Goal: Task Accomplishment & Management: Manage account settings

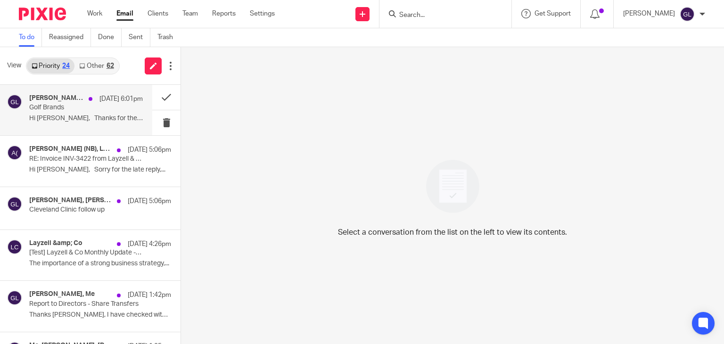
click at [97, 106] on p "Golf Brands" at bounding box center [74, 108] width 91 height 8
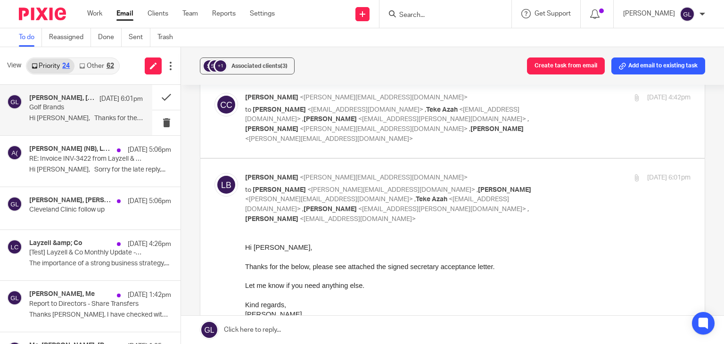
scroll to position [895, 0]
click at [158, 96] on button at bounding box center [166, 97] width 28 height 25
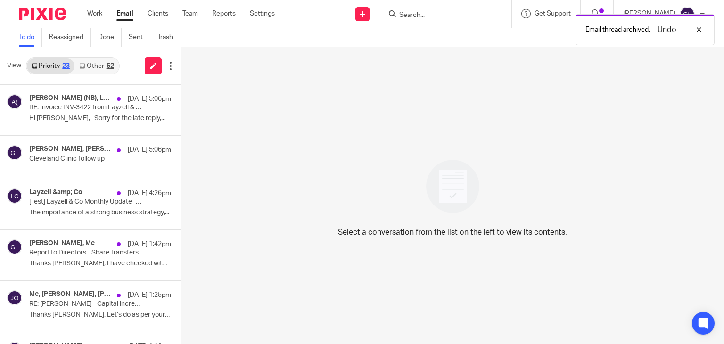
click at [103, 67] on link "Other 62" at bounding box center [96, 65] width 44 height 15
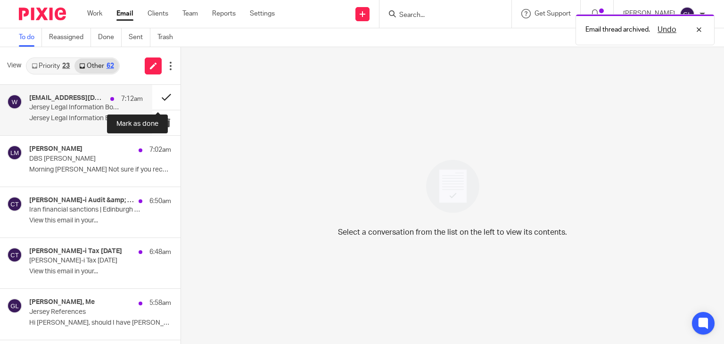
click at [164, 95] on button at bounding box center [166, 97] width 28 height 25
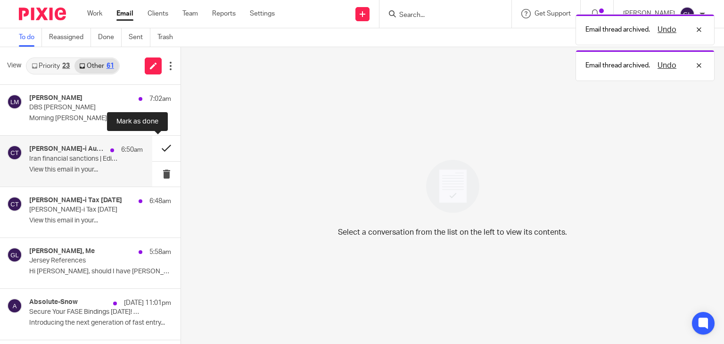
click at [160, 150] on button at bounding box center [166, 148] width 28 height 25
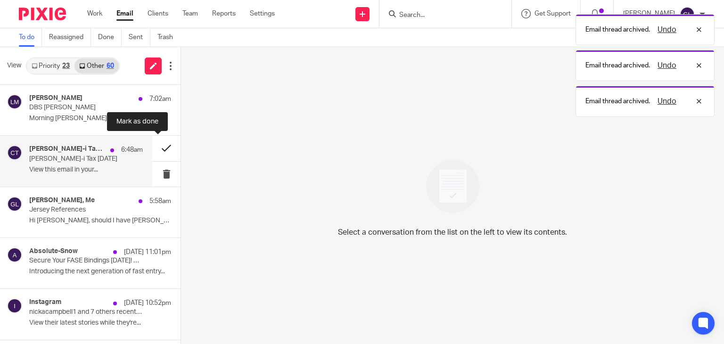
click at [160, 152] on button at bounding box center [166, 148] width 28 height 25
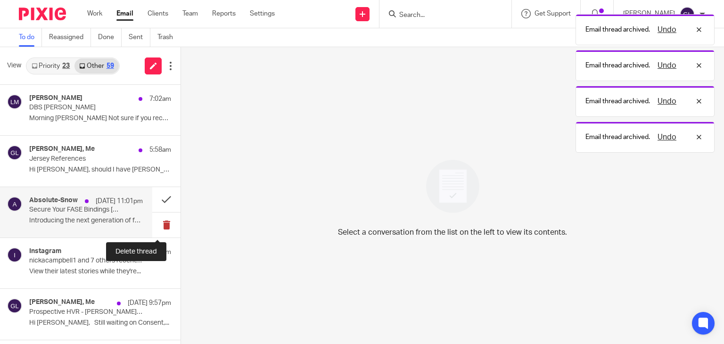
click at [164, 226] on button at bounding box center [166, 225] width 28 height 25
click at [163, 226] on button at bounding box center [166, 225] width 28 height 25
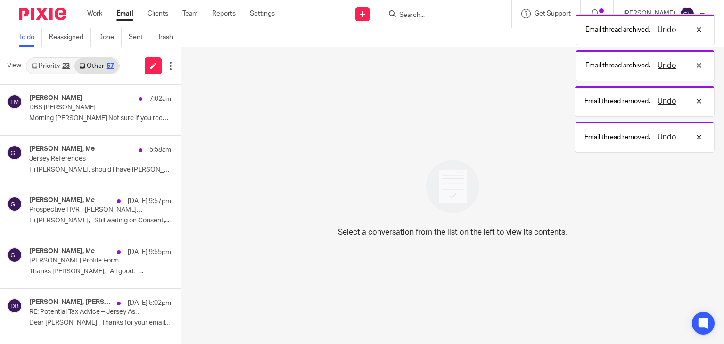
click at [55, 66] on link "Priority 23" at bounding box center [51, 65] width 48 height 15
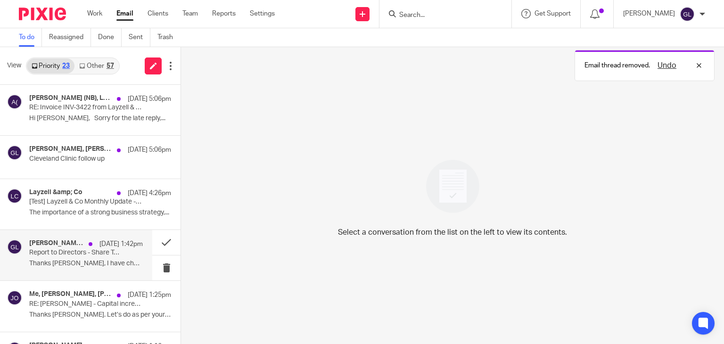
click at [99, 258] on div "James Kerr, Me 26 Aug 1:42pm Report to Directors - Share Transfers Thanks Greg,…" at bounding box center [86, 255] width 114 height 32
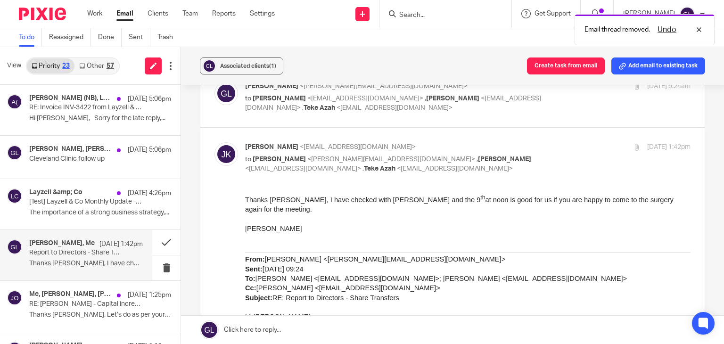
scroll to position [283, 0]
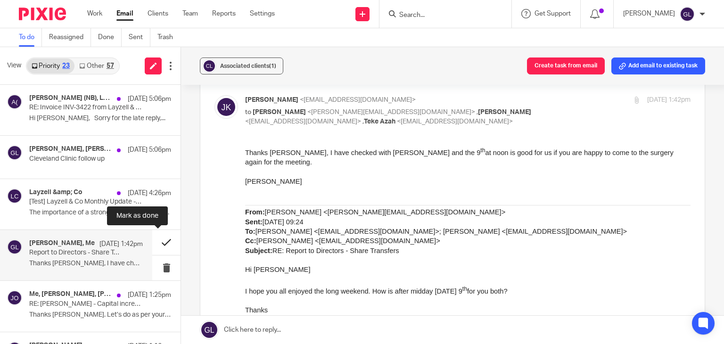
click at [153, 241] on button at bounding box center [166, 242] width 28 height 25
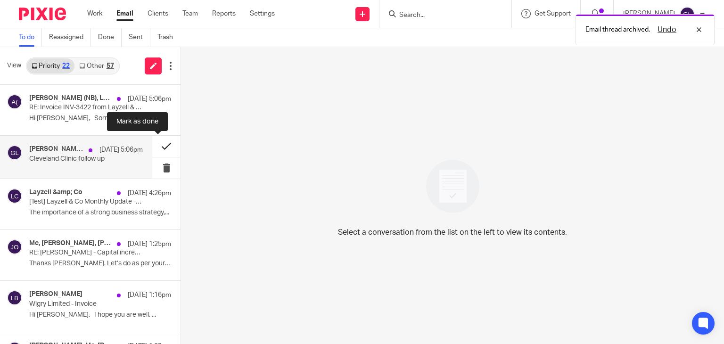
click at [156, 144] on button at bounding box center [166, 146] width 28 height 21
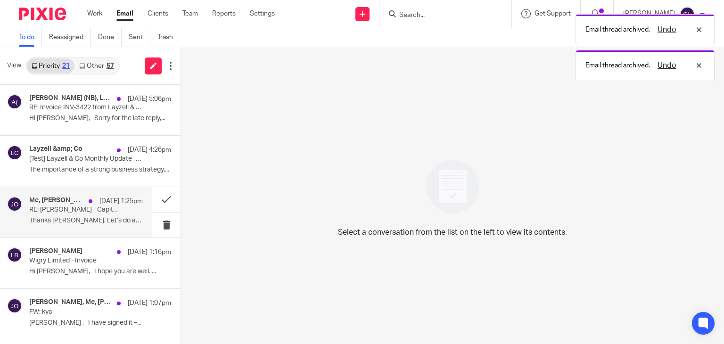
click at [117, 211] on div "Me, Gilles Duroy, Jan Olszowski, Sara FREIXO, Lohest, Edouard, Notte, Caroline,…" at bounding box center [86, 213] width 114 height 32
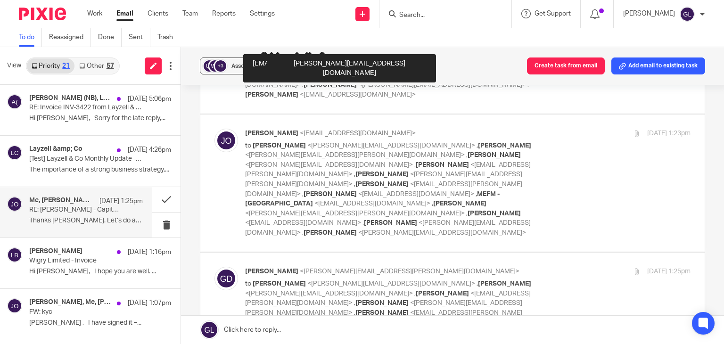
scroll to position [2404, 0]
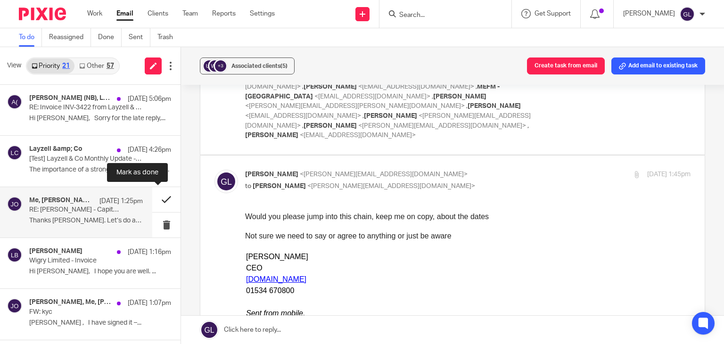
click at [152, 198] on button at bounding box center [166, 199] width 28 height 25
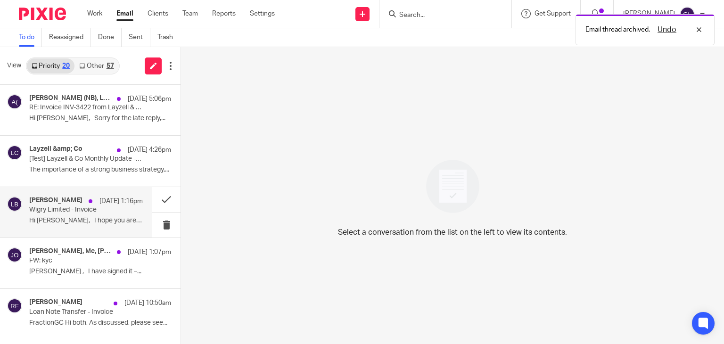
click at [90, 221] on p "Hi Marcin, I hope you are well. ..." at bounding box center [86, 221] width 114 height 8
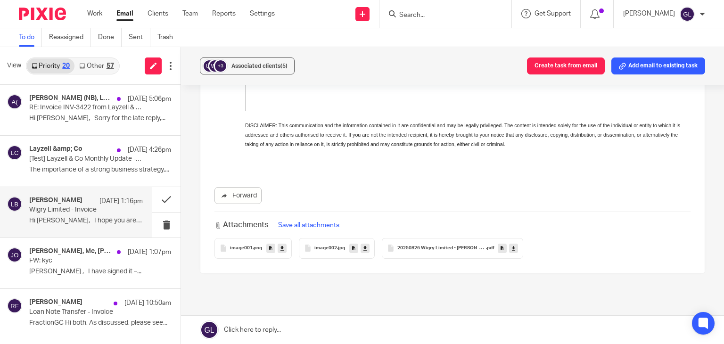
scroll to position [324, 0]
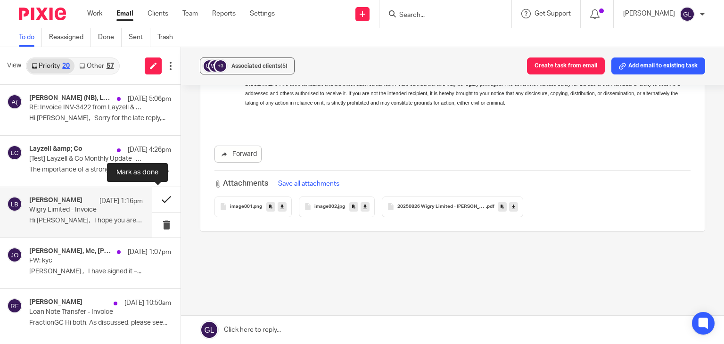
click at [157, 198] on button at bounding box center [166, 199] width 28 height 25
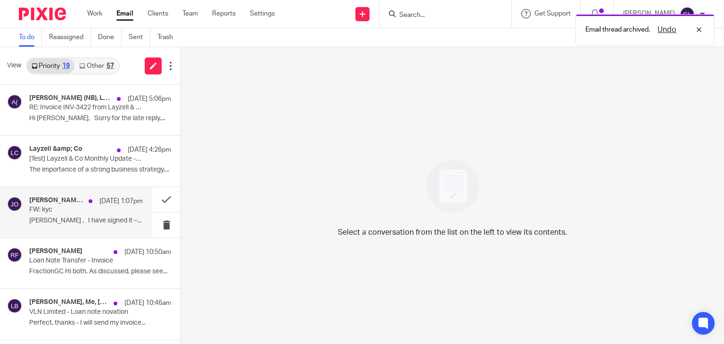
click at [107, 215] on div "Jan Olszowski, Lawrence Boleat, Me, Alicja Magryta 26 Aug 1:07pm FW: kyc Hej la…" at bounding box center [86, 213] width 114 height 32
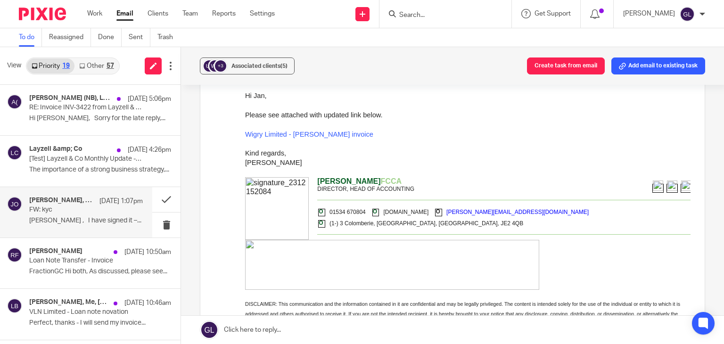
scroll to position [754, 0]
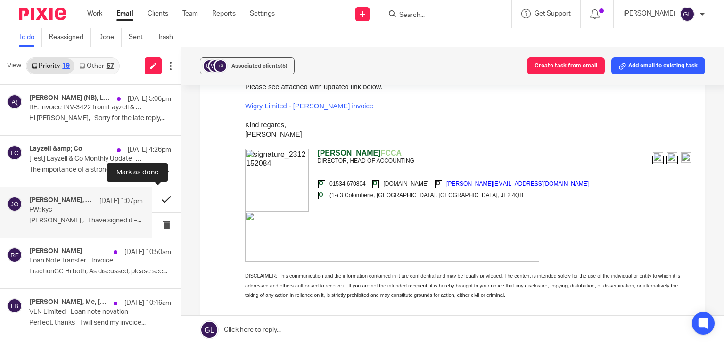
click at [152, 197] on button at bounding box center [166, 199] width 28 height 25
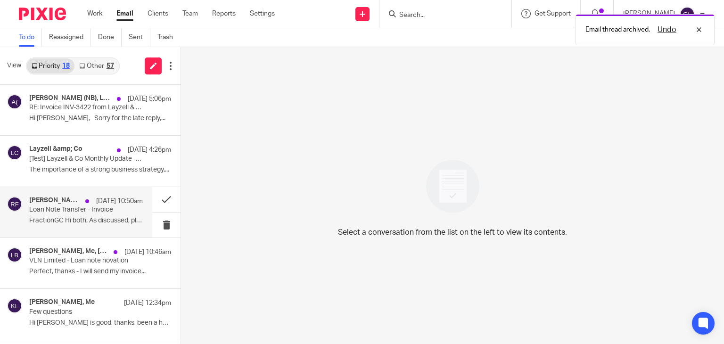
click at [109, 213] on p "Loan Note Transfer - Invoice" at bounding box center [74, 210] width 91 height 8
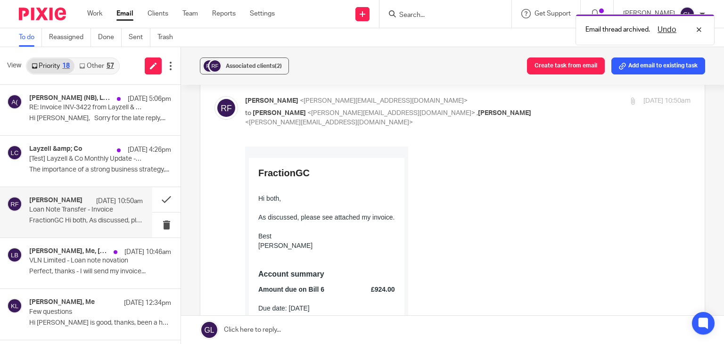
scroll to position [141, 0]
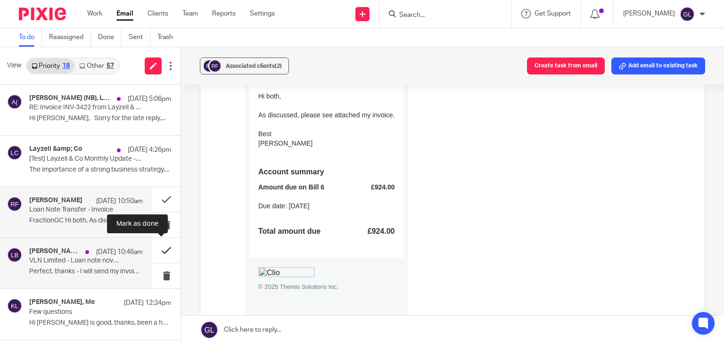
click at [153, 247] on button at bounding box center [166, 250] width 28 height 25
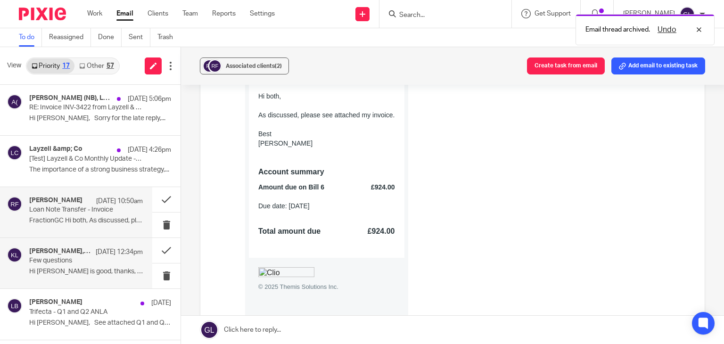
click at [85, 271] on p "Hi Greg Spain is good, thanks, been a hot..." at bounding box center [86, 272] width 114 height 8
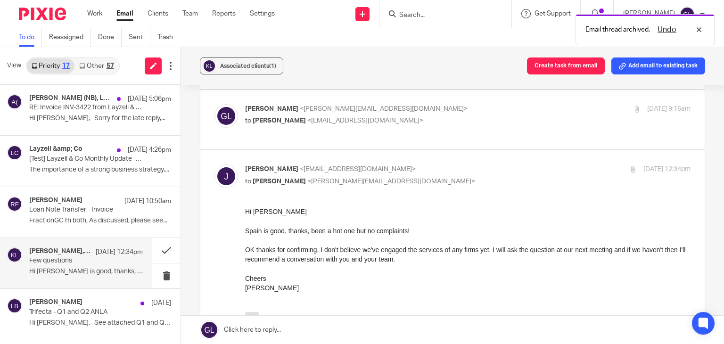
scroll to position [94, 0]
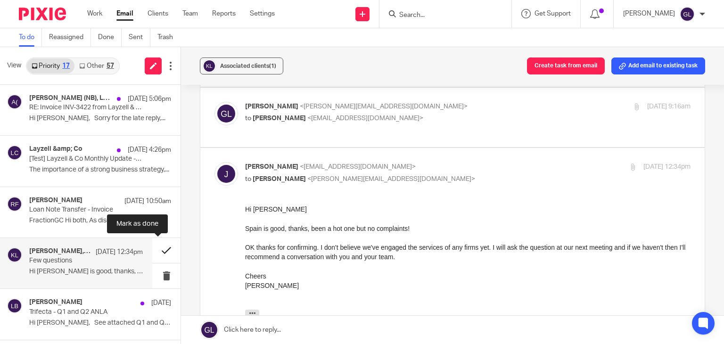
click at [155, 250] on button at bounding box center [166, 250] width 28 height 25
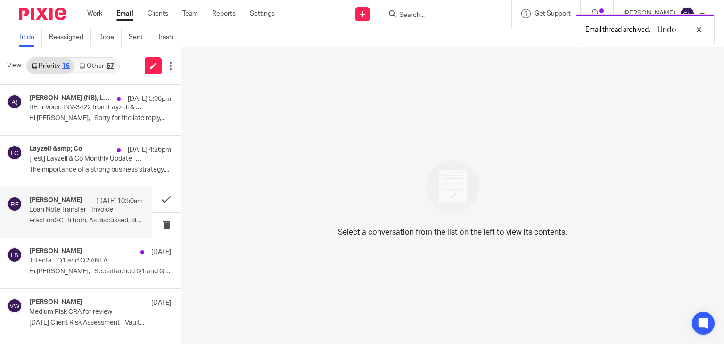
click at [90, 225] on div "Rory Forrest 26 Aug 10:50am Loan Note Transfer - Invoice FractionGC Hi both, As…" at bounding box center [86, 213] width 114 height 32
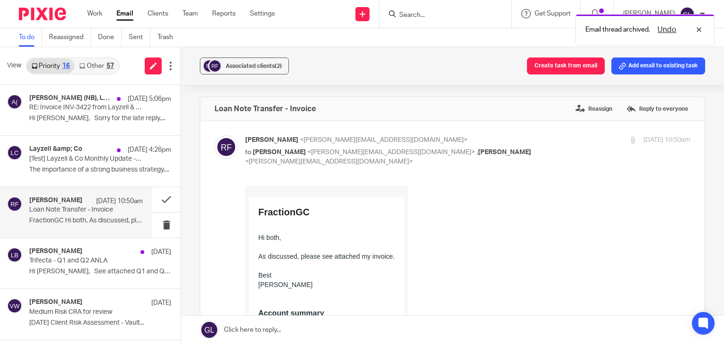
scroll to position [0, 0]
click at [94, 60] on link "Other 57" at bounding box center [96, 65] width 44 height 15
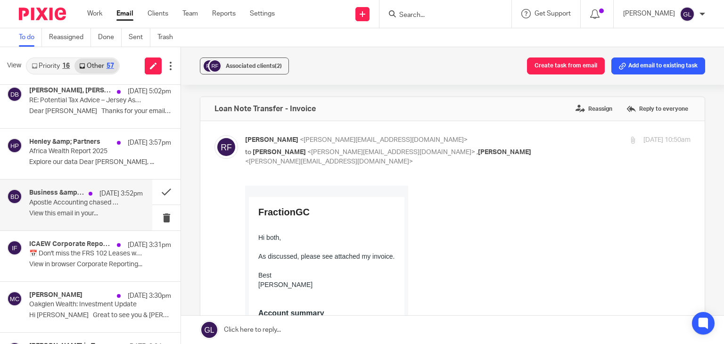
scroll to position [236, 0]
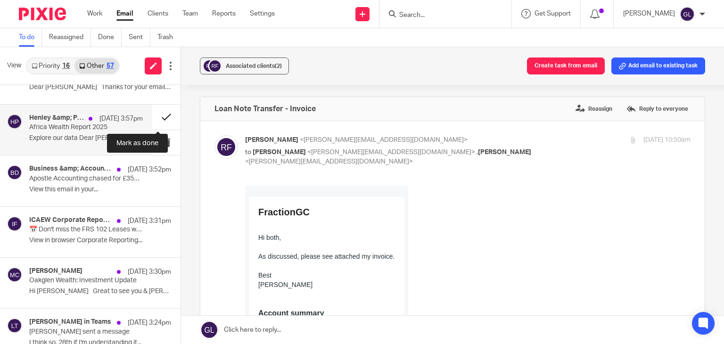
click at [156, 117] on button at bounding box center [166, 117] width 28 height 25
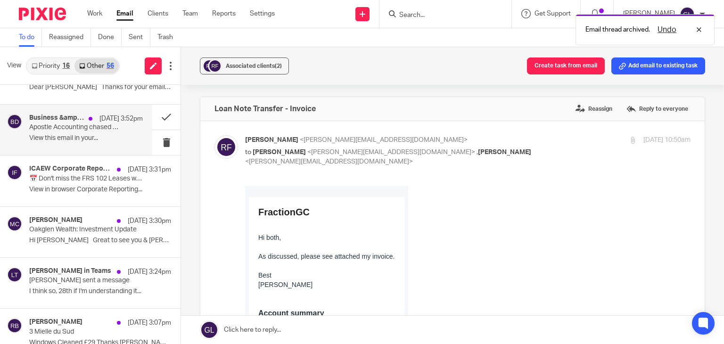
click at [70, 132] on div "Business &amp; Accountancy Daily 26 Aug 3:52pm Apostle Accounting chased for £3…" at bounding box center [86, 130] width 114 height 32
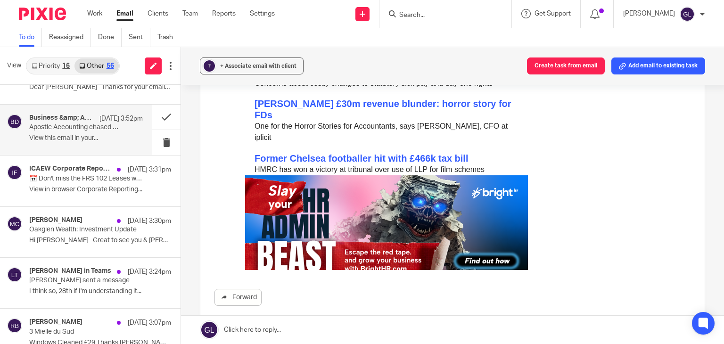
scroll to position [518, 0]
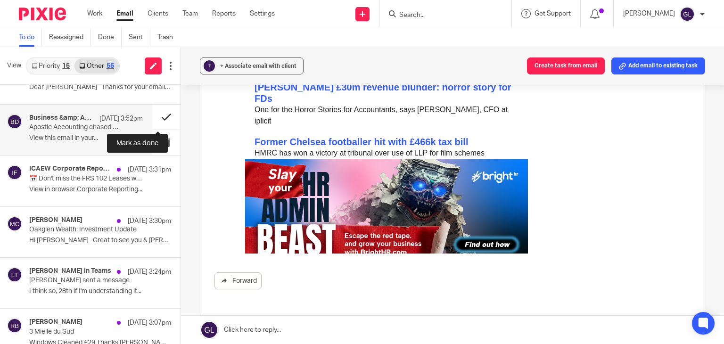
click at [157, 114] on button at bounding box center [166, 117] width 28 height 25
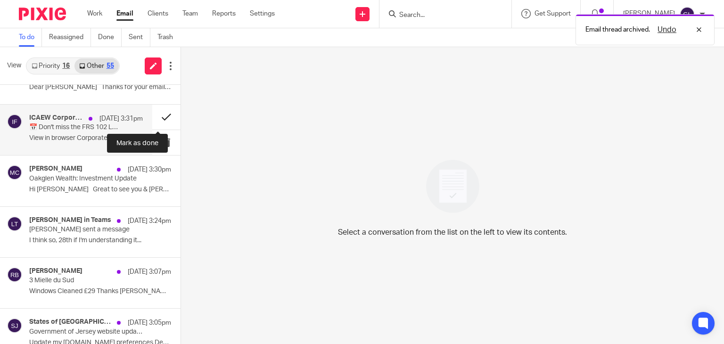
click at [152, 115] on button at bounding box center [166, 117] width 28 height 25
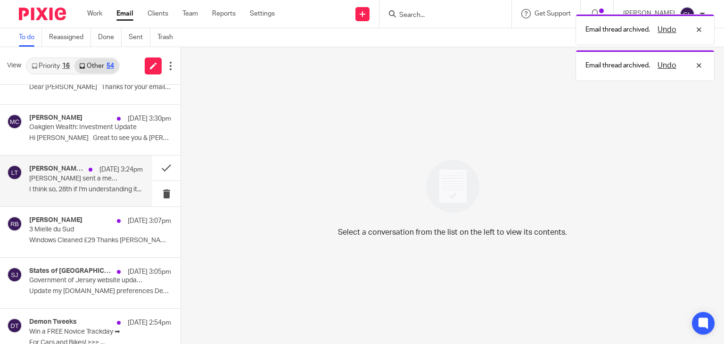
click at [85, 181] on p "Lawrence sent a message" at bounding box center [74, 179] width 91 height 8
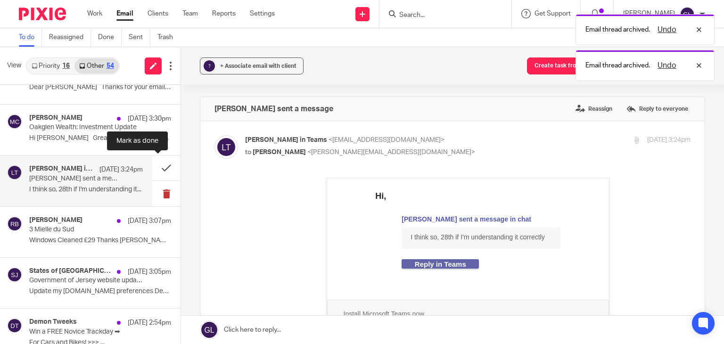
scroll to position [0, 0]
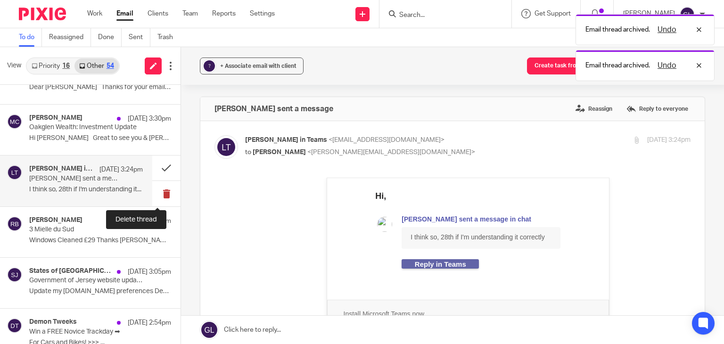
click at [153, 193] on button at bounding box center [166, 193] width 28 height 25
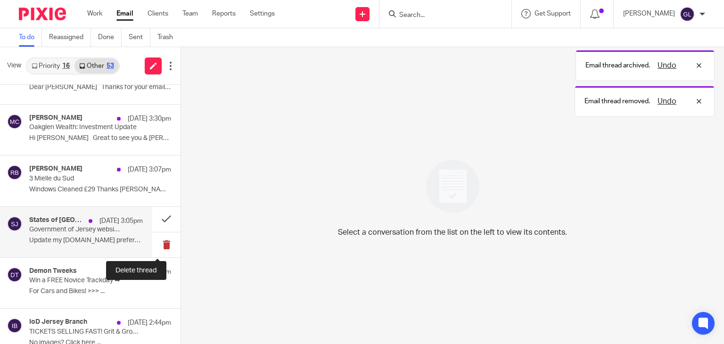
click at [158, 242] on button at bounding box center [166, 244] width 28 height 25
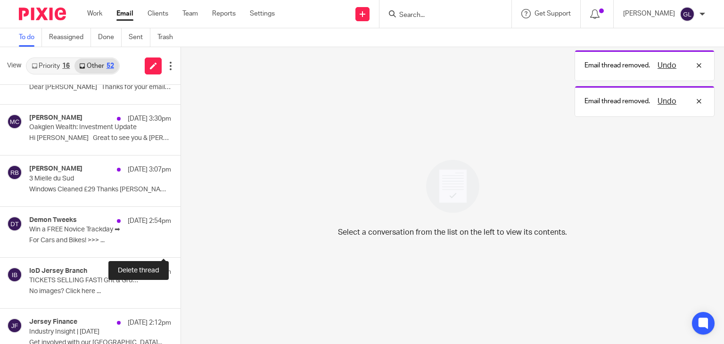
click at [181, 242] on button at bounding box center [185, 244] width 8 height 25
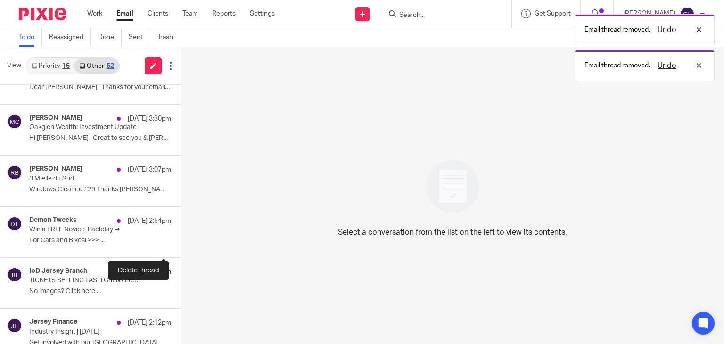
scroll to position [230, 0]
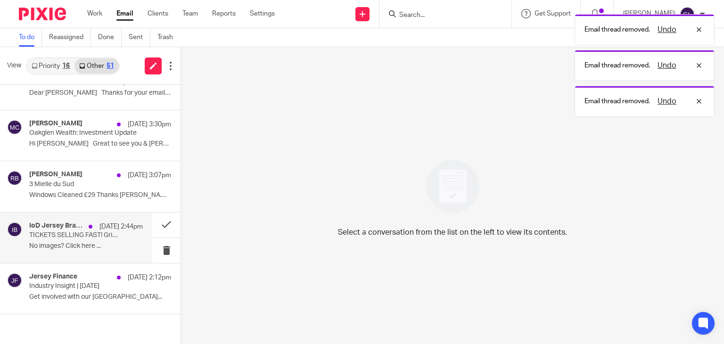
click at [117, 232] on div "IoD Jersey Branch 26 Aug 2:44pm TICKETS SELLING FAST! Grit & Growth - Lessons f…" at bounding box center [86, 238] width 114 height 32
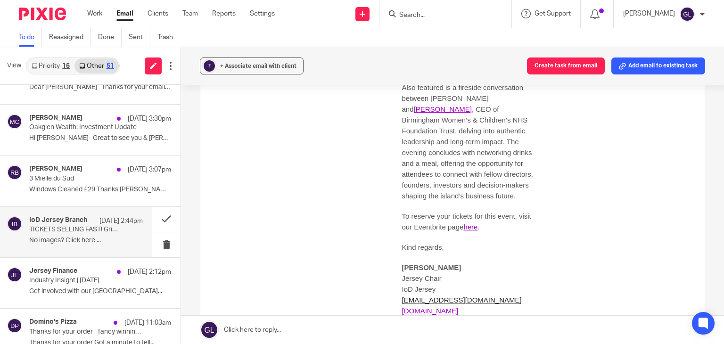
scroll to position [895, 0]
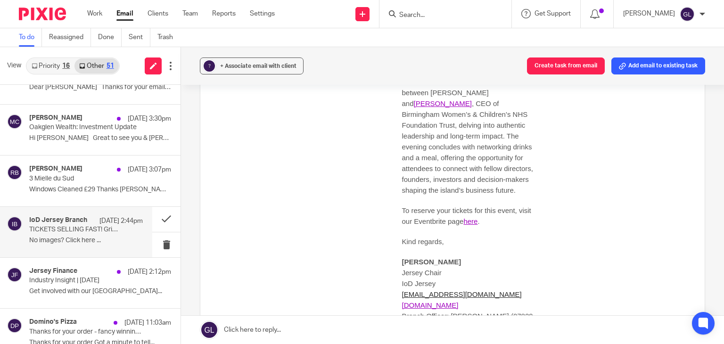
click at [463, 217] on link "here" at bounding box center [470, 221] width 14 height 8
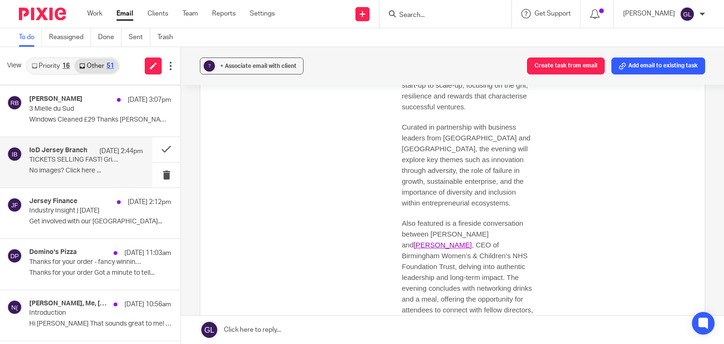
scroll to position [330, 0]
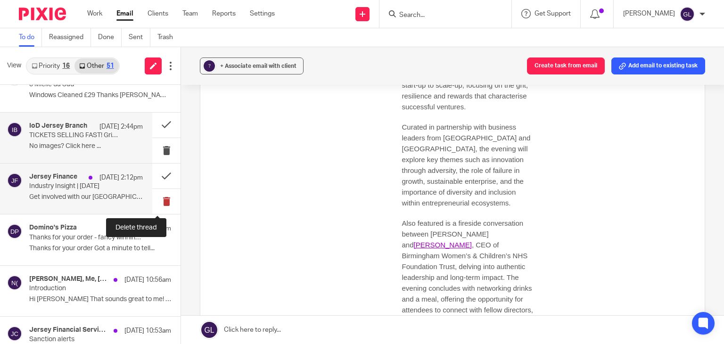
click at [160, 197] on button at bounding box center [166, 201] width 28 height 25
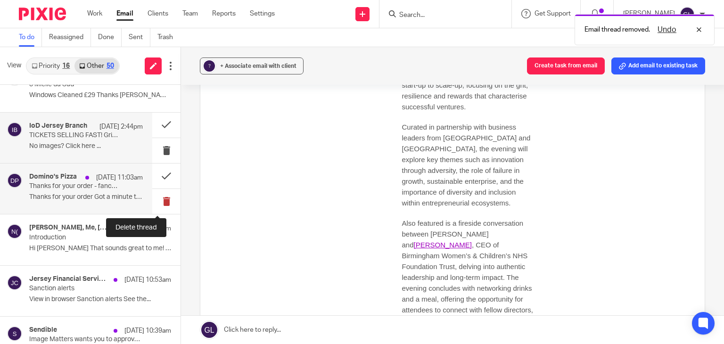
click at [157, 198] on button at bounding box center [166, 201] width 28 height 25
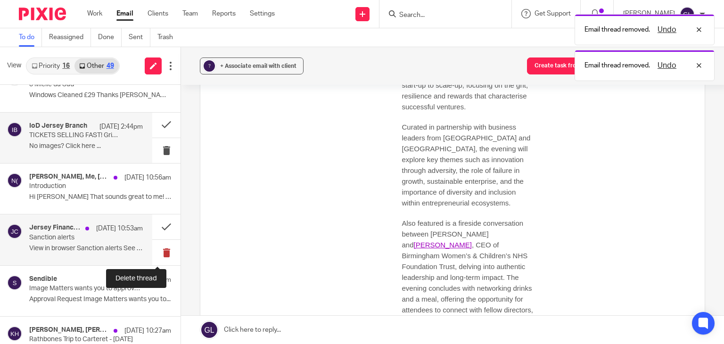
click at [155, 253] on button at bounding box center [166, 252] width 28 height 25
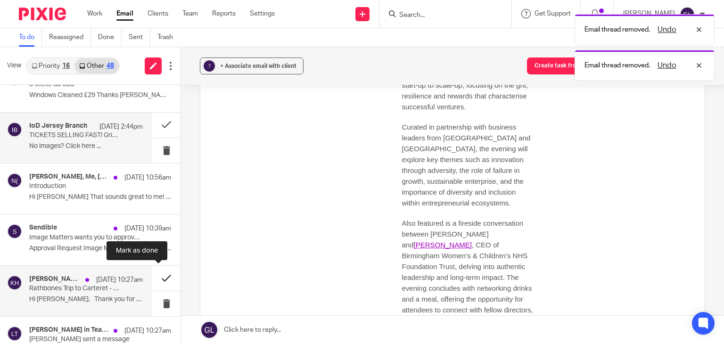
click at [163, 276] on button at bounding box center [166, 278] width 28 height 25
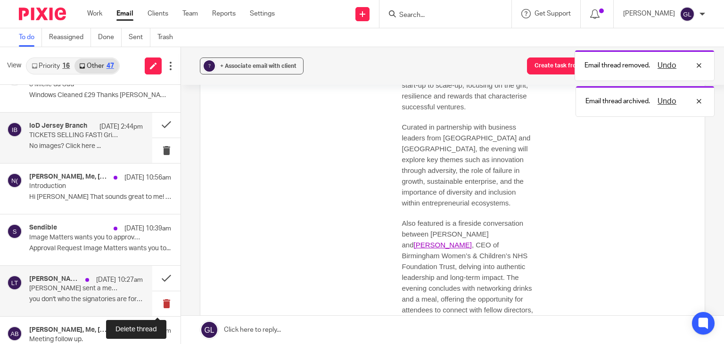
click at [162, 297] on button at bounding box center [166, 303] width 28 height 25
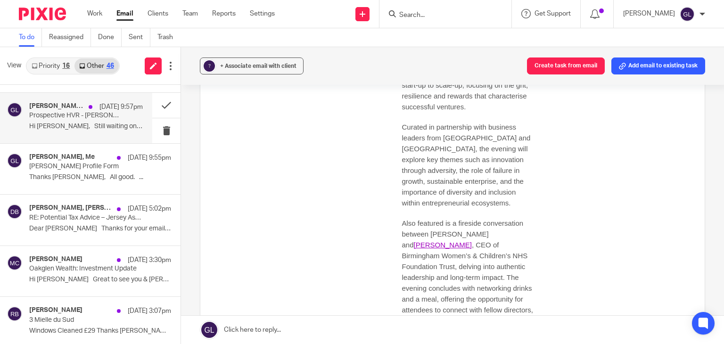
scroll to position [0, 0]
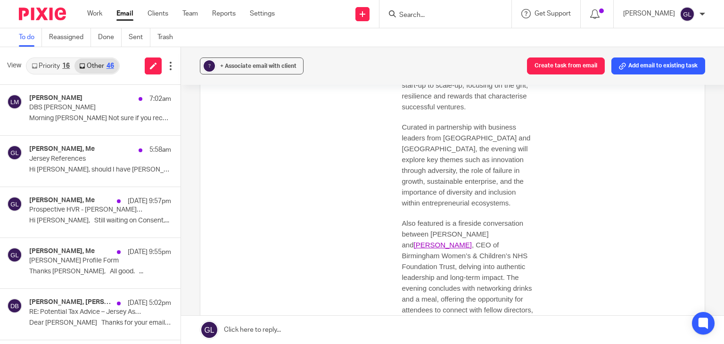
drag, startPoint x: 67, startPoint y: 66, endPoint x: 61, endPoint y: 67, distance: 5.8
click at [67, 66] on div "16" at bounding box center [66, 66] width 8 height 7
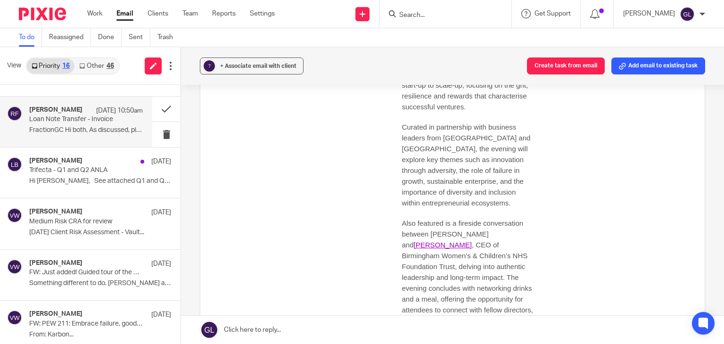
scroll to position [94, 0]
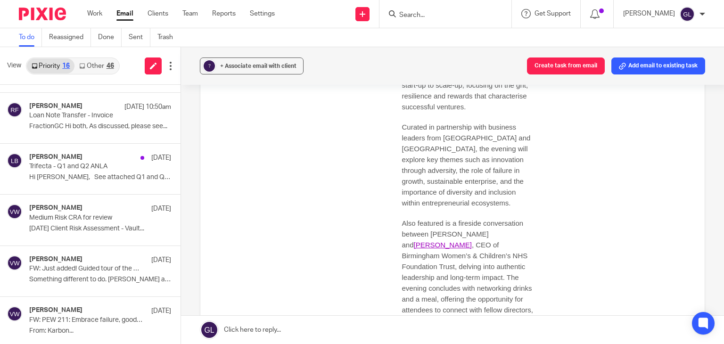
click at [92, 68] on link "Other 46" at bounding box center [96, 65] width 44 height 15
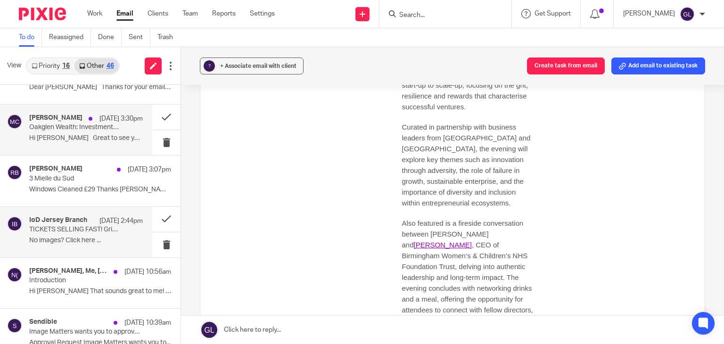
scroll to position [283, 0]
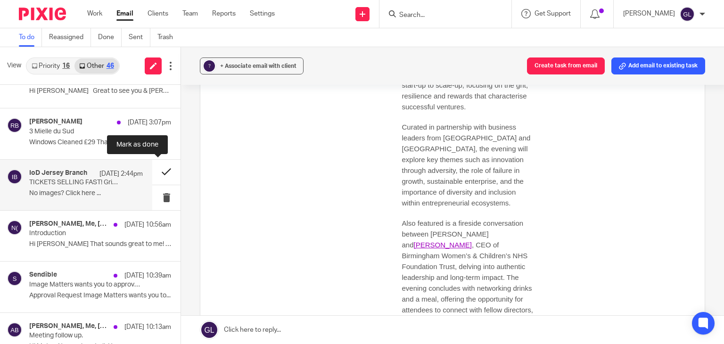
click at [157, 170] on button at bounding box center [166, 172] width 28 height 25
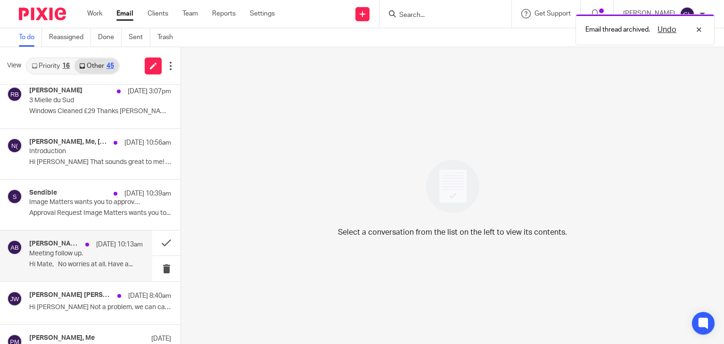
scroll to position [330, 0]
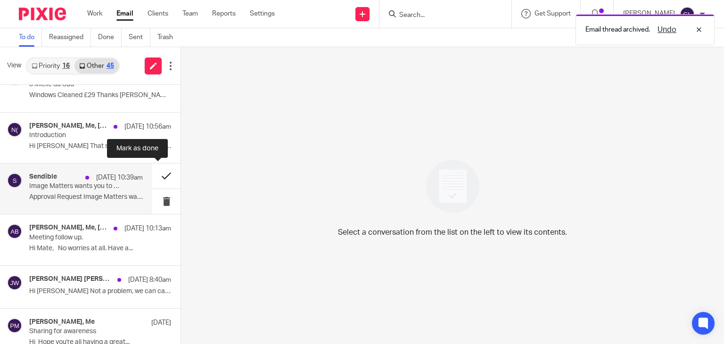
click at [157, 177] on button at bounding box center [166, 176] width 28 height 25
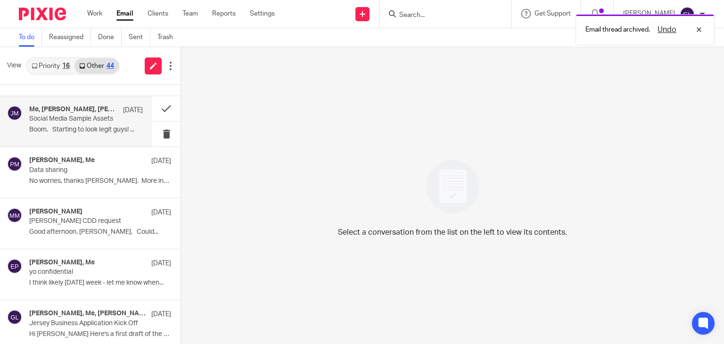
scroll to position [566, 0]
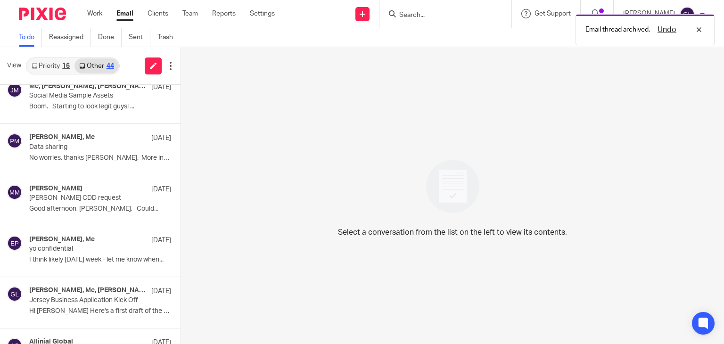
click at [51, 70] on link "Priority 16" at bounding box center [51, 65] width 48 height 15
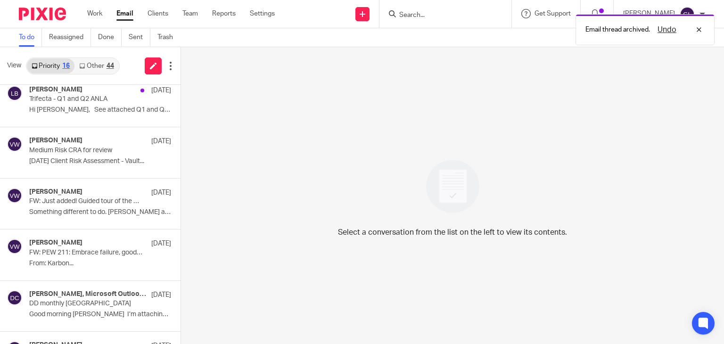
scroll to position [189, 0]
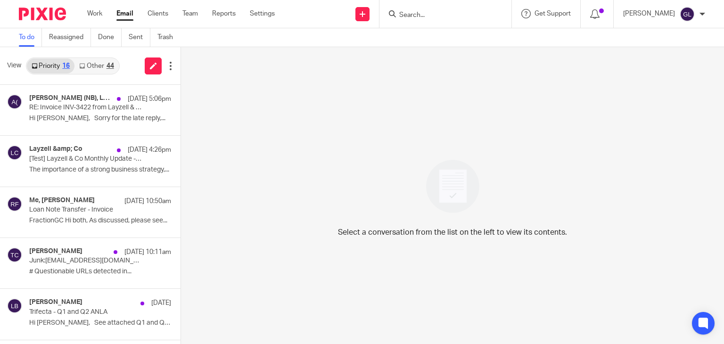
click at [90, 68] on link "Other 44" at bounding box center [96, 65] width 44 height 15
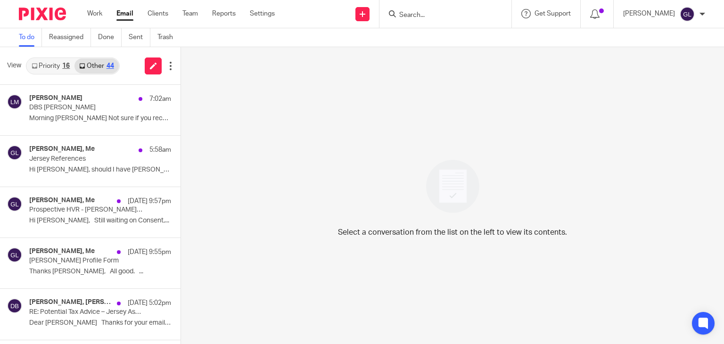
click at [61, 66] on link "Priority 16" at bounding box center [51, 65] width 48 height 15
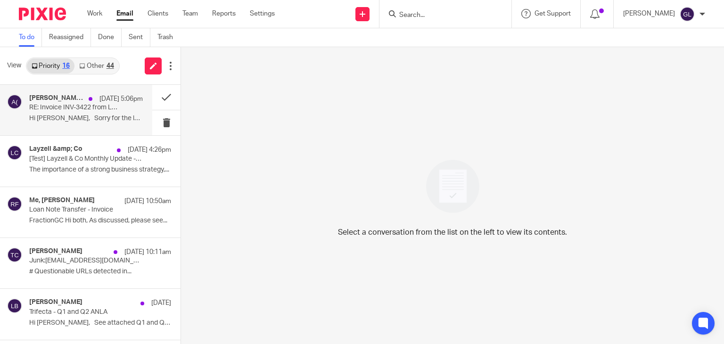
click at [76, 120] on p "Hi [PERSON_NAME], Sorry for the late reply,..." at bounding box center [86, 119] width 114 height 8
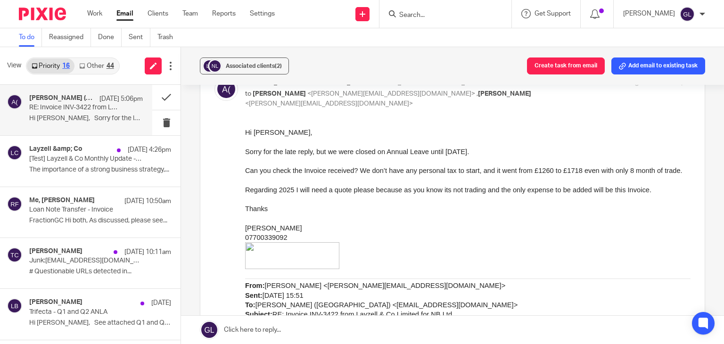
scroll to position [236, 0]
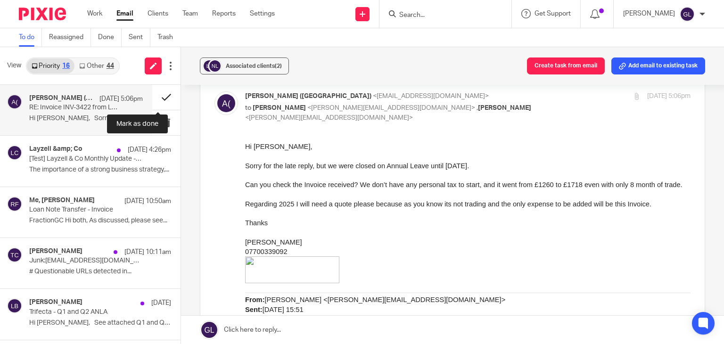
click at [152, 95] on button at bounding box center [166, 97] width 28 height 25
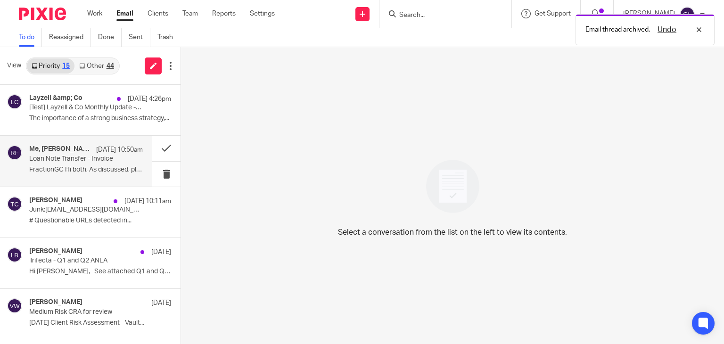
click at [70, 161] on p "Loan Note Transfer - Invoice" at bounding box center [74, 159] width 91 height 8
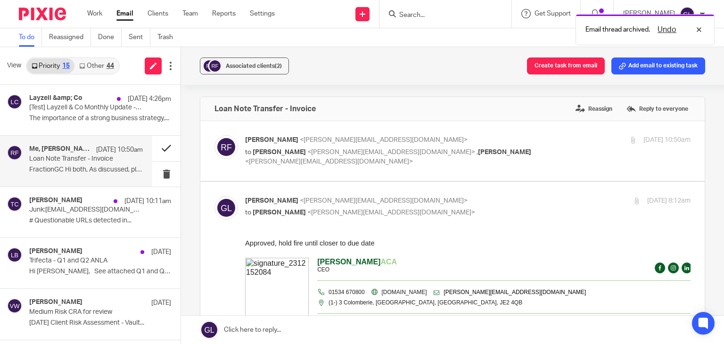
scroll to position [0, 0]
click at [155, 146] on button at bounding box center [166, 148] width 28 height 25
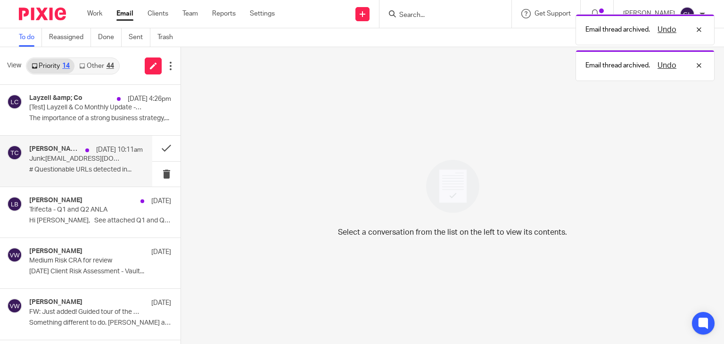
click at [102, 168] on p "# Questionable URLs detected in..." at bounding box center [86, 170] width 114 height 8
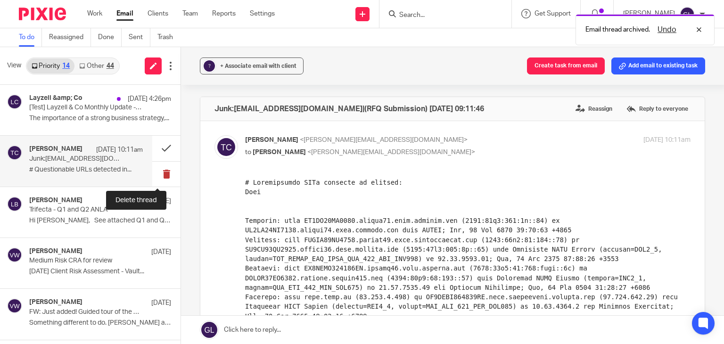
click at [159, 169] on button at bounding box center [166, 174] width 28 height 25
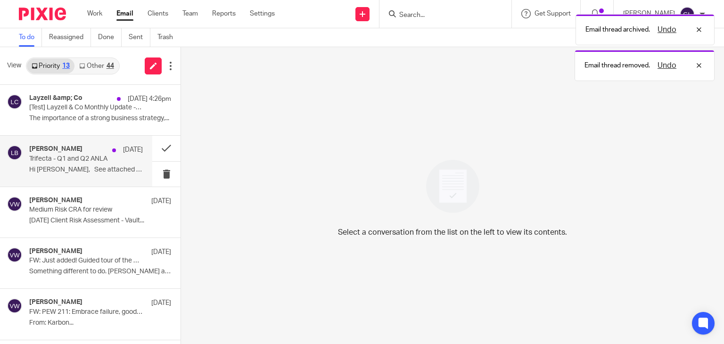
scroll to position [47, 0]
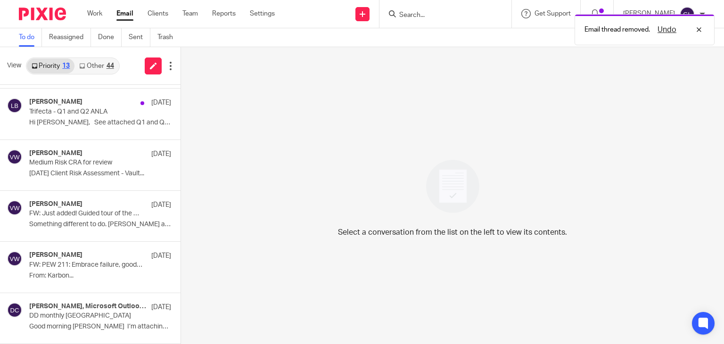
click at [93, 67] on link "Other 44" at bounding box center [96, 65] width 44 height 15
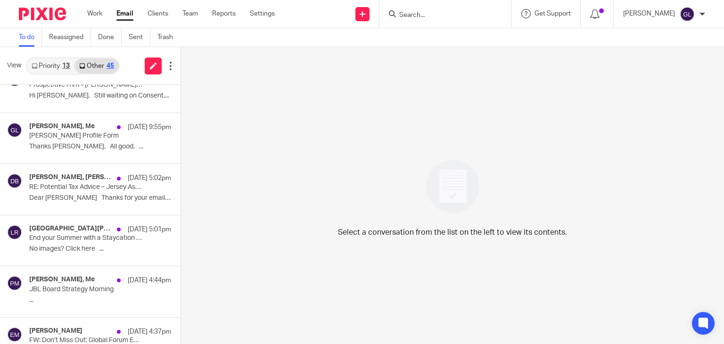
scroll to position [141, 0]
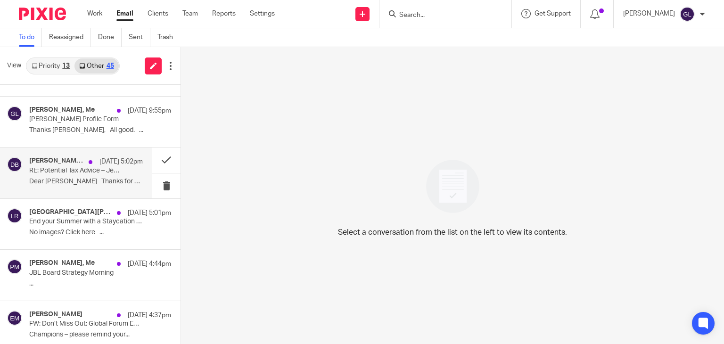
click at [114, 171] on div "[PERSON_NAME], [PERSON_NAME], Me [DATE] 5:02pm RE: Potential Tax Advice – Jerse…" at bounding box center [86, 173] width 114 height 32
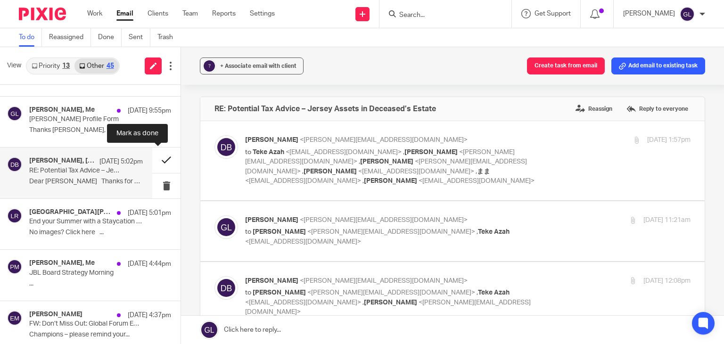
scroll to position [0, 0]
click at [164, 162] on button at bounding box center [166, 160] width 28 height 25
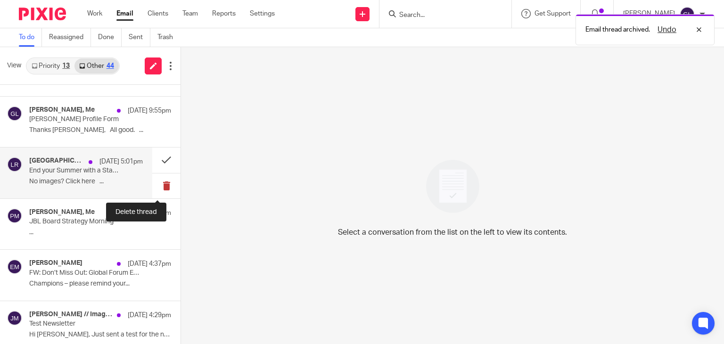
click at [163, 186] on button at bounding box center [166, 185] width 28 height 25
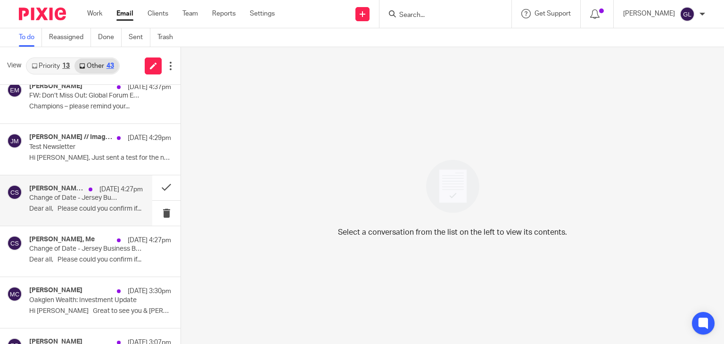
scroll to position [283, 0]
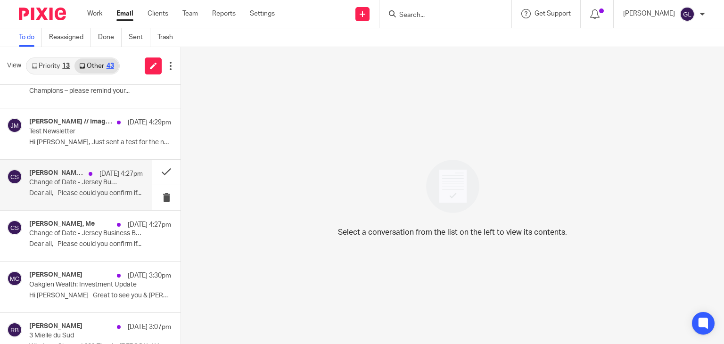
click at [108, 181] on p "Change of Date - Jersey Business Board Strategy Morning - moving from [DATE] to…" at bounding box center [74, 183] width 91 height 8
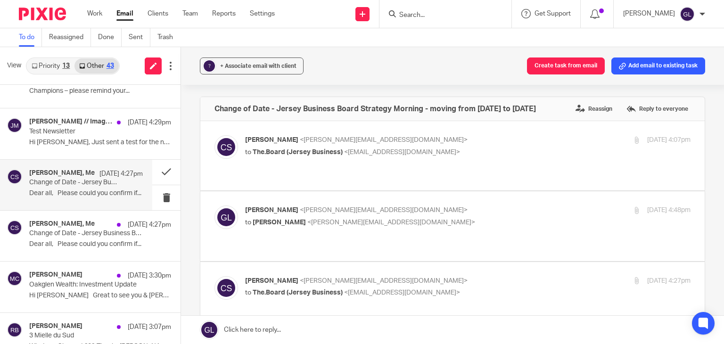
scroll to position [0, 0]
click at [155, 172] on button at bounding box center [166, 172] width 28 height 25
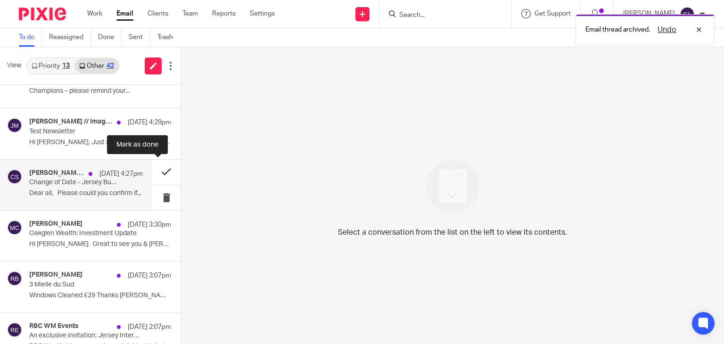
click at [159, 178] on button at bounding box center [166, 172] width 28 height 25
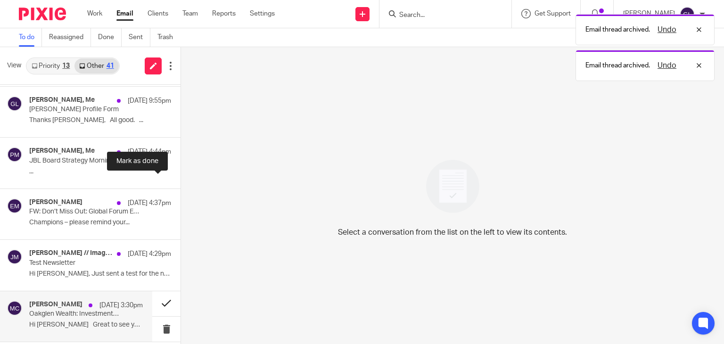
scroll to position [141, 0]
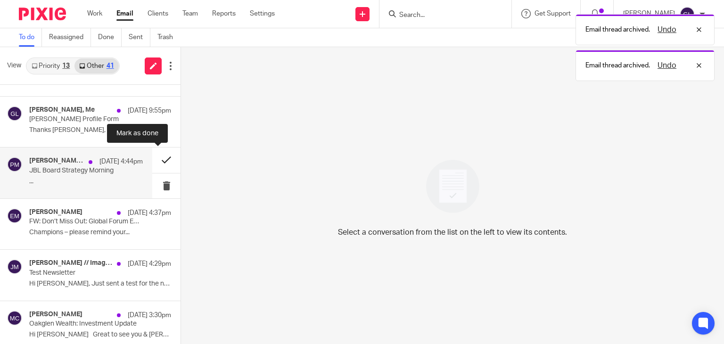
click at [158, 156] on button at bounding box center [166, 160] width 28 height 25
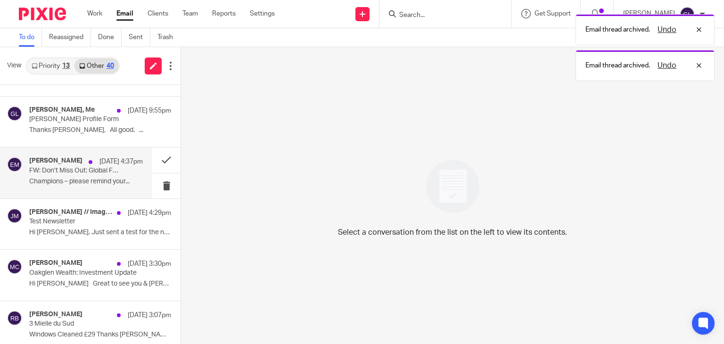
click at [136, 182] on div "[PERSON_NAME] [DATE] 4:37pm FW: Don’t Miss Out: Global Forum Early Bird Ends [D…" at bounding box center [76, 173] width 152 height 50
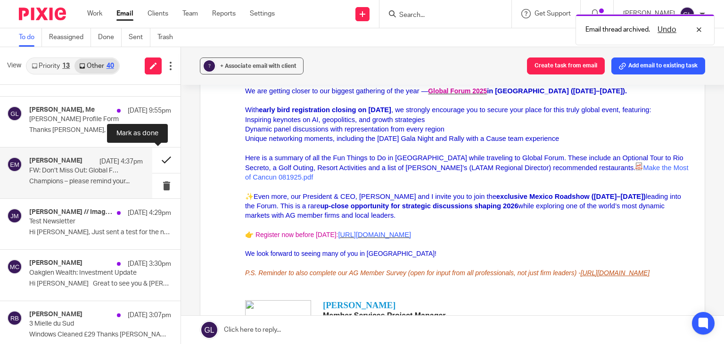
click at [154, 159] on button at bounding box center [166, 160] width 28 height 25
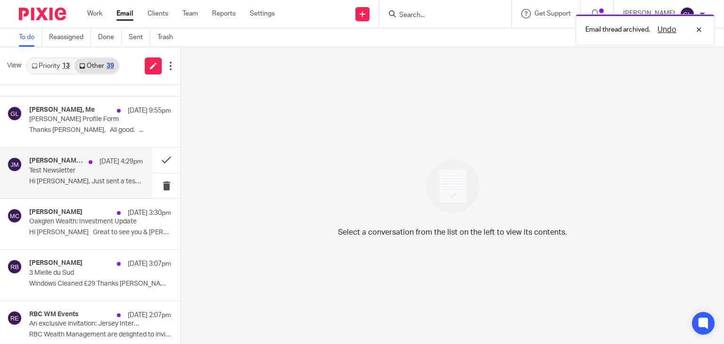
click at [134, 178] on p "Hi [PERSON_NAME], Just sent a test for the next..." at bounding box center [86, 182] width 114 height 8
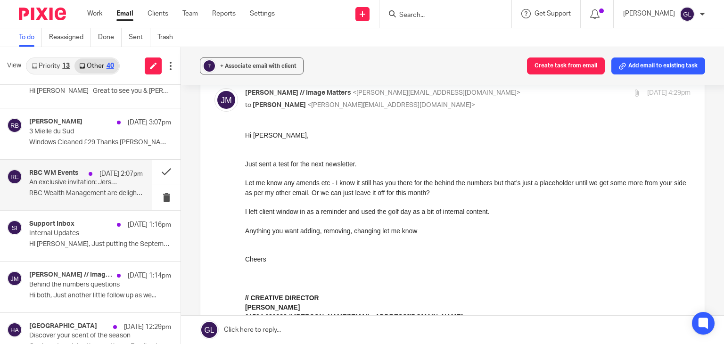
scroll to position [330, 0]
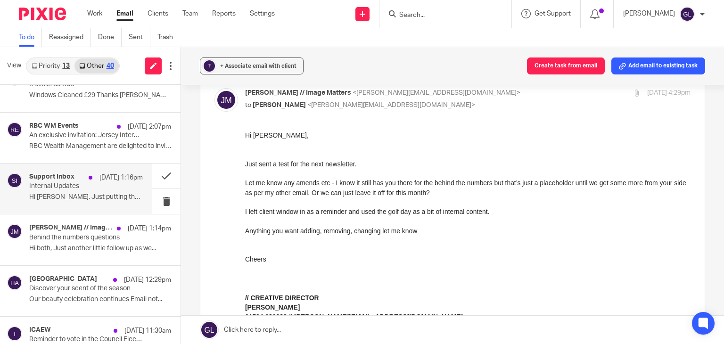
click at [121, 185] on div "Support Inbox [DATE] 1:16pm Internal Updates Hi [PERSON_NAME], Just putting the…" at bounding box center [86, 189] width 114 height 32
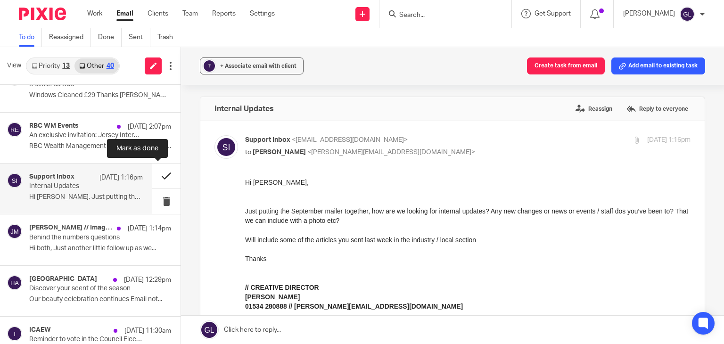
scroll to position [0, 0]
click at [161, 173] on button at bounding box center [166, 176] width 28 height 25
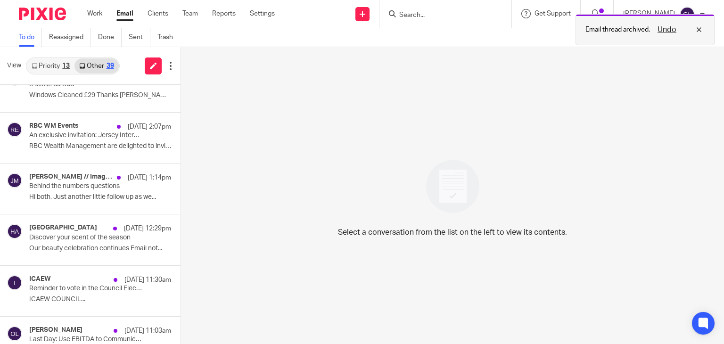
drag, startPoint x: 665, startPoint y: 30, endPoint x: 634, endPoint y: 39, distance: 32.1
click at [665, 30] on button "Undo" at bounding box center [667, 29] width 25 height 11
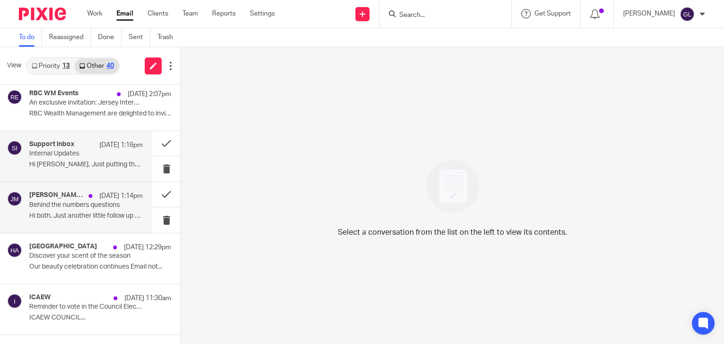
scroll to position [377, 0]
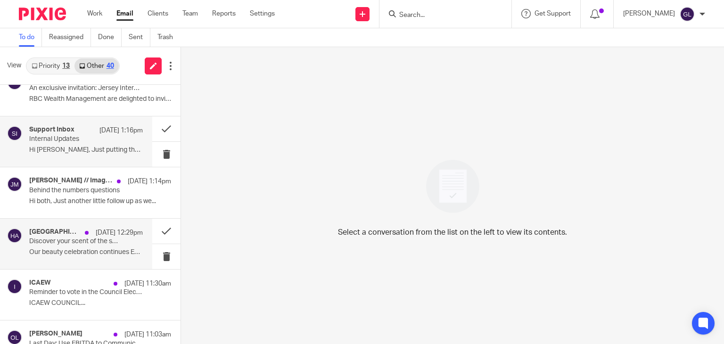
click at [97, 238] on p "Discover your scent of the season" at bounding box center [74, 242] width 91 height 8
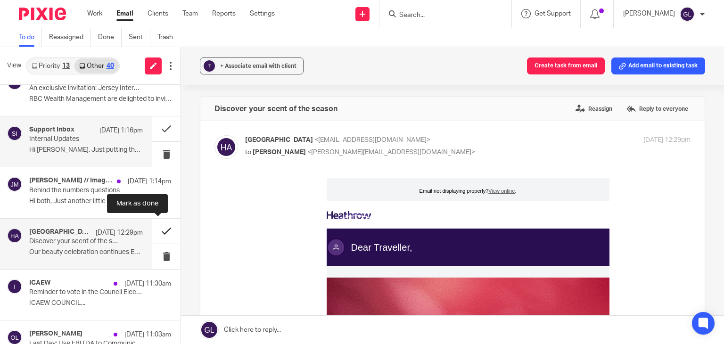
scroll to position [0, 0]
click at [158, 230] on button at bounding box center [166, 231] width 28 height 25
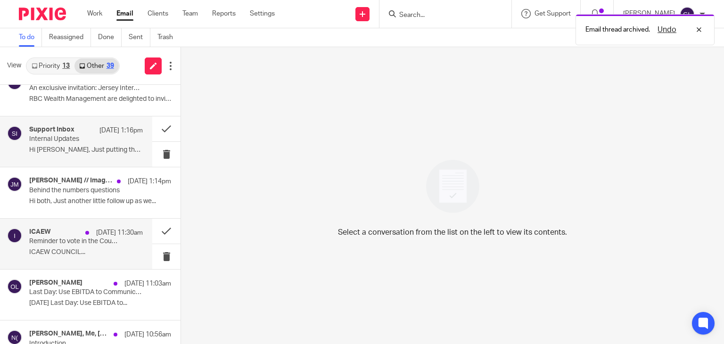
click at [92, 244] on p "Reminder to vote in the Council Election" at bounding box center [74, 242] width 91 height 8
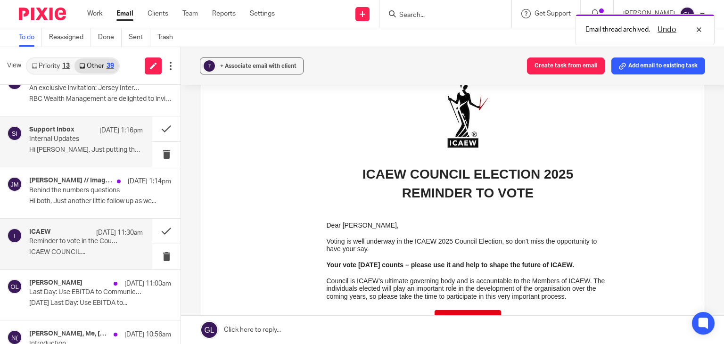
scroll to position [141, 0]
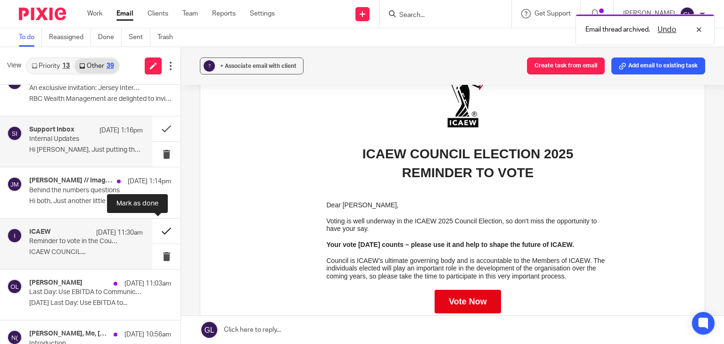
click at [163, 228] on button at bounding box center [166, 231] width 28 height 25
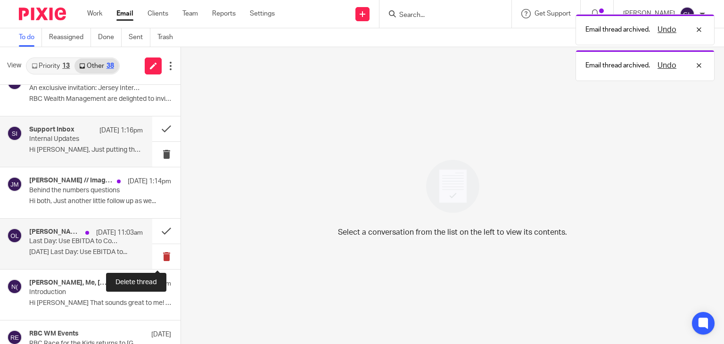
click at [162, 257] on button at bounding box center [166, 256] width 28 height 25
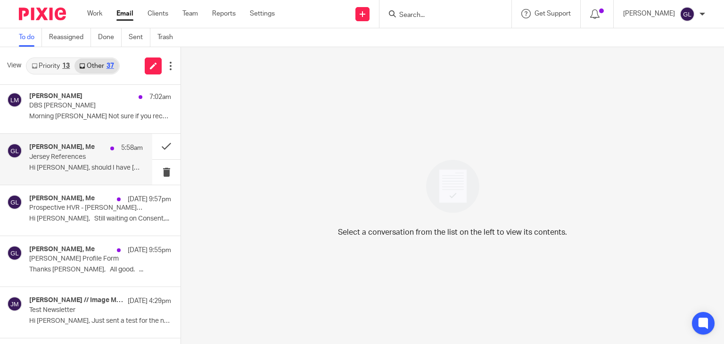
scroll to position [0, 0]
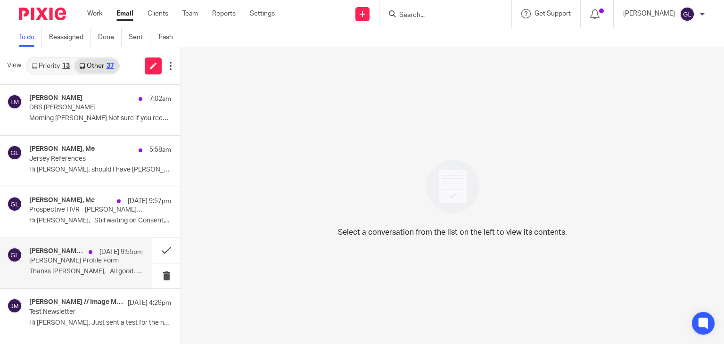
click at [99, 260] on p "[PERSON_NAME] Profile Form" at bounding box center [74, 261] width 91 height 8
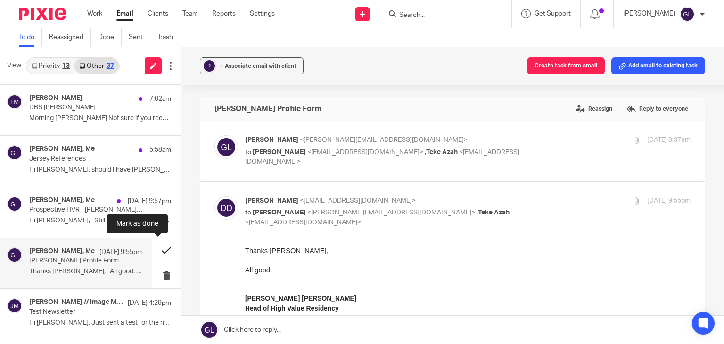
click at [152, 252] on button at bounding box center [166, 250] width 28 height 25
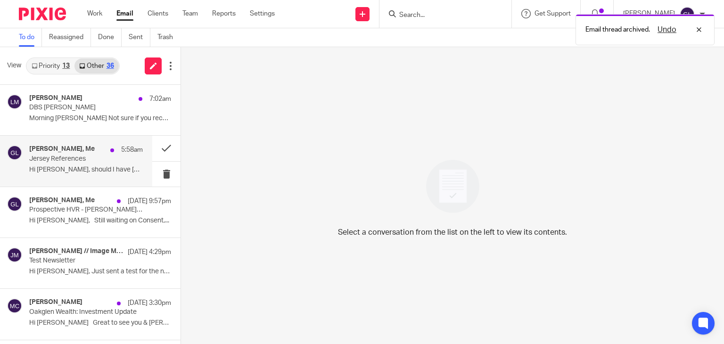
click at [106, 163] on p "Jersey References" at bounding box center [74, 159] width 91 height 8
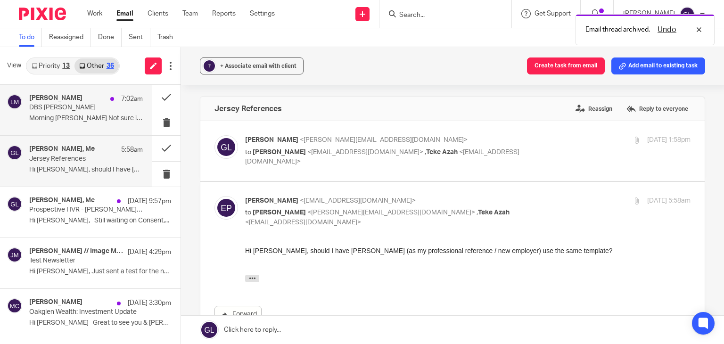
click at [71, 115] on p "Morning [PERSON_NAME] Not sure if you receive..." at bounding box center [86, 119] width 114 height 8
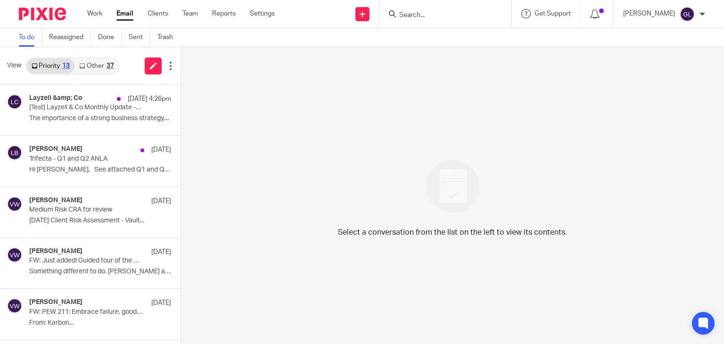
click at [100, 68] on link "Other 37" at bounding box center [96, 65] width 44 height 15
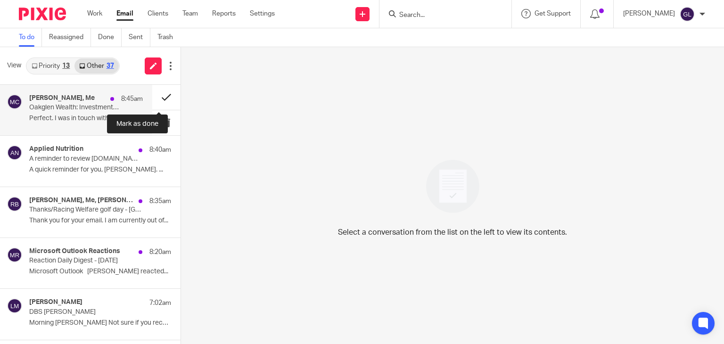
click at [153, 100] on button at bounding box center [166, 97] width 28 height 25
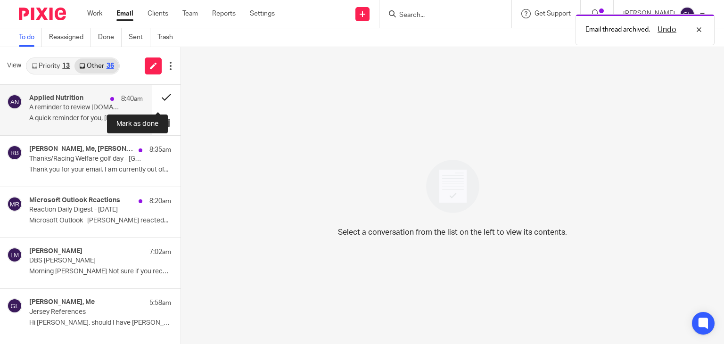
click at [158, 98] on button at bounding box center [166, 97] width 28 height 25
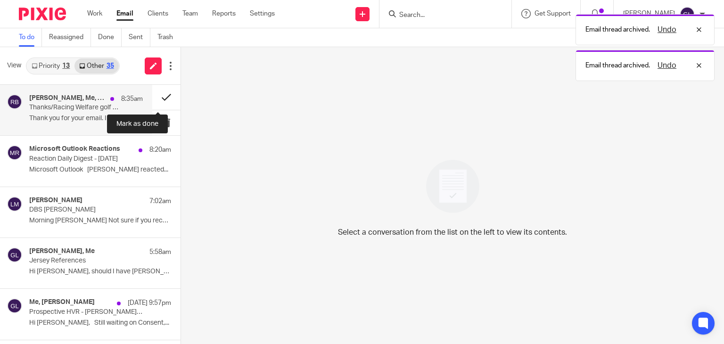
click at [158, 98] on button at bounding box center [166, 97] width 28 height 25
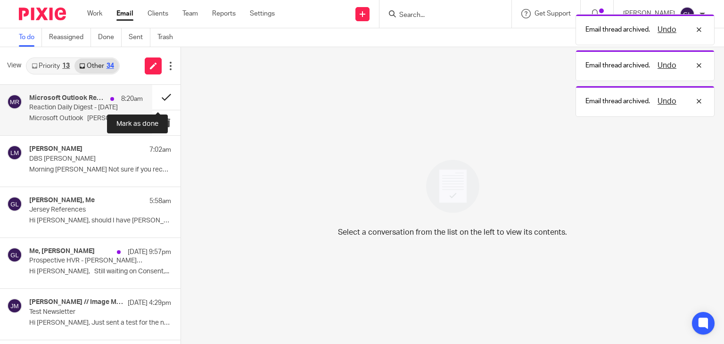
click at [153, 95] on button at bounding box center [166, 97] width 28 height 25
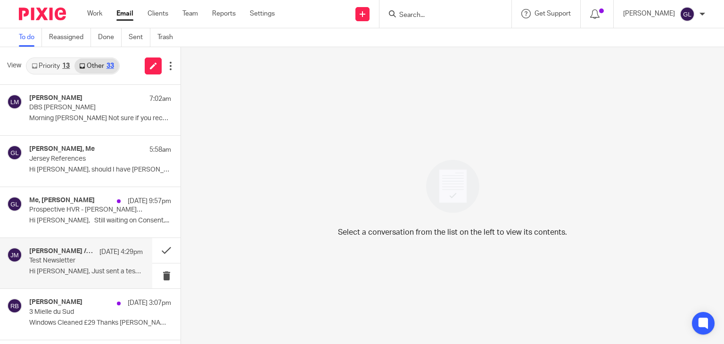
scroll to position [47, 0]
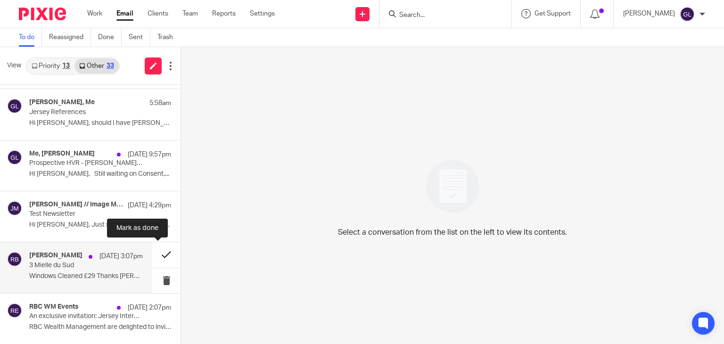
click at [157, 255] on button at bounding box center [166, 254] width 28 height 25
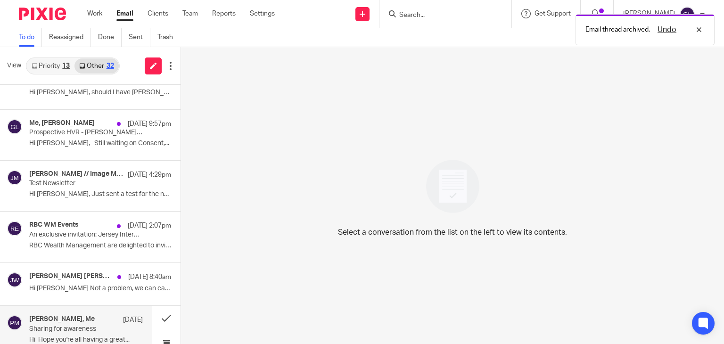
scroll to position [141, 0]
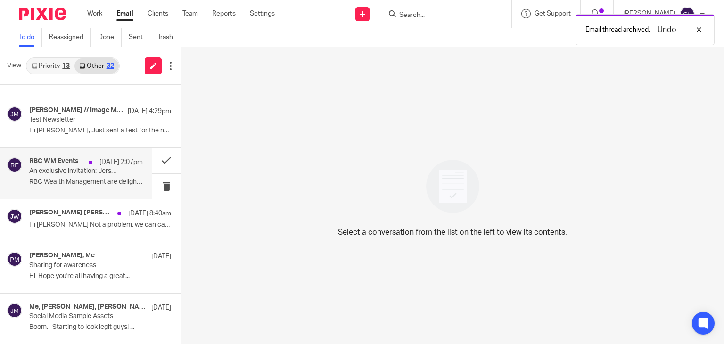
click at [113, 173] on p "An exclusive invitation: Jersey International Air Display Reception 2025" at bounding box center [74, 171] width 91 height 8
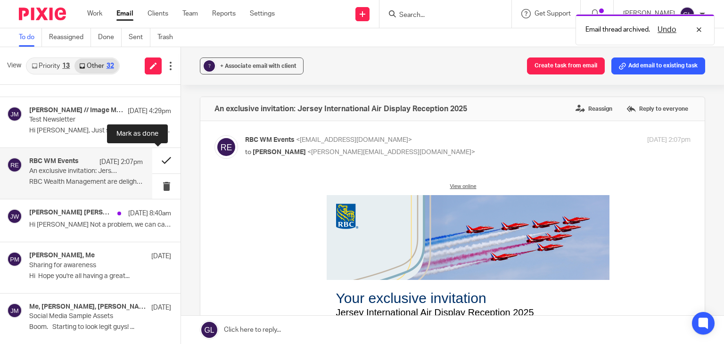
scroll to position [0, 0]
click at [154, 161] on button at bounding box center [166, 160] width 28 height 25
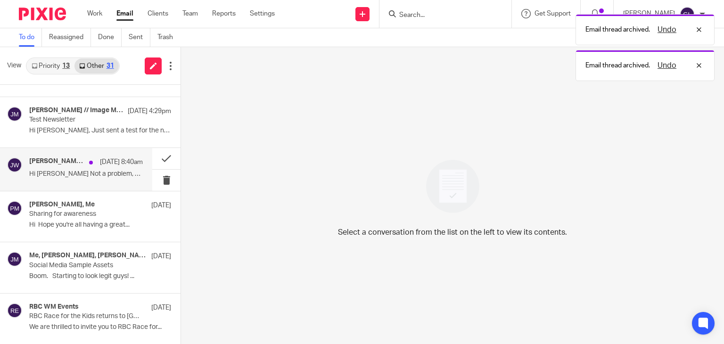
click at [101, 175] on p "Hi Greg Not a problem, we can catch up by..." at bounding box center [86, 174] width 114 height 8
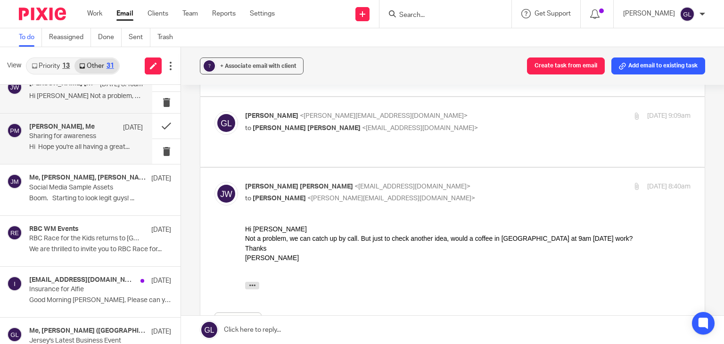
scroll to position [235, 0]
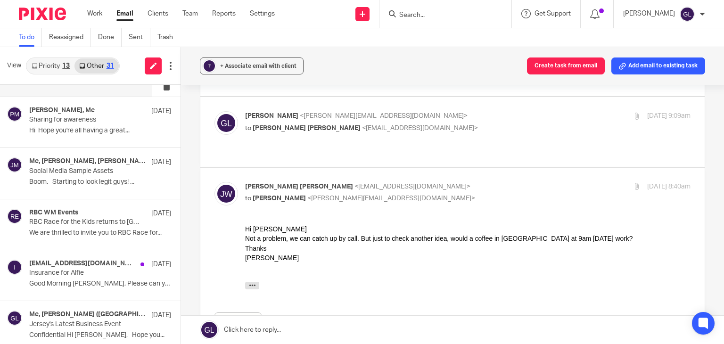
click at [89, 65] on link "Other 31" at bounding box center [96, 65] width 44 height 15
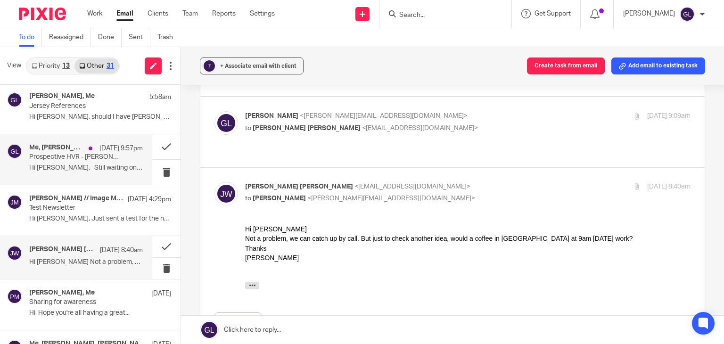
scroll to position [0, 0]
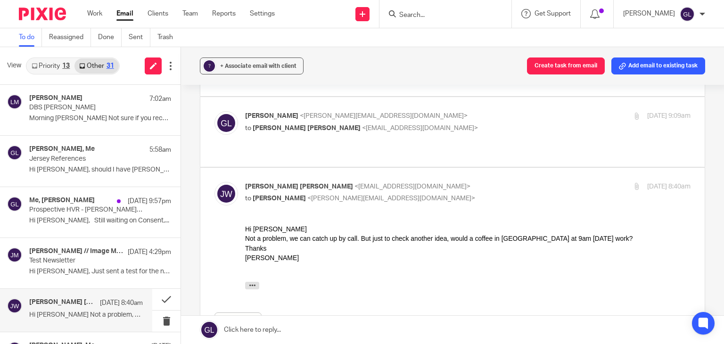
click at [60, 66] on link "Priority 13" at bounding box center [51, 65] width 48 height 15
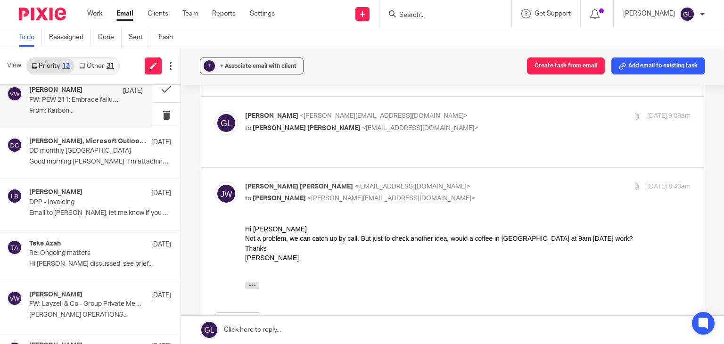
scroll to position [236, 0]
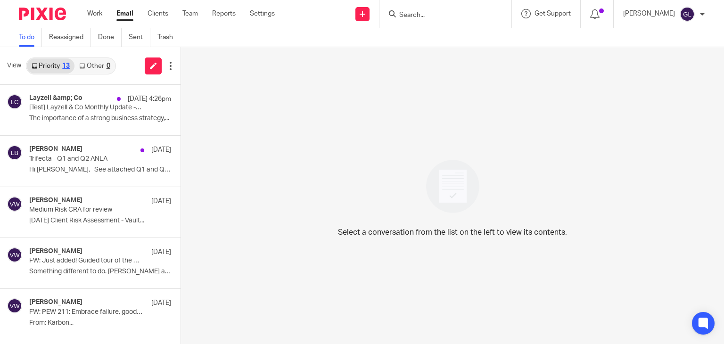
click at [92, 66] on link "Other 0" at bounding box center [94, 65] width 40 height 15
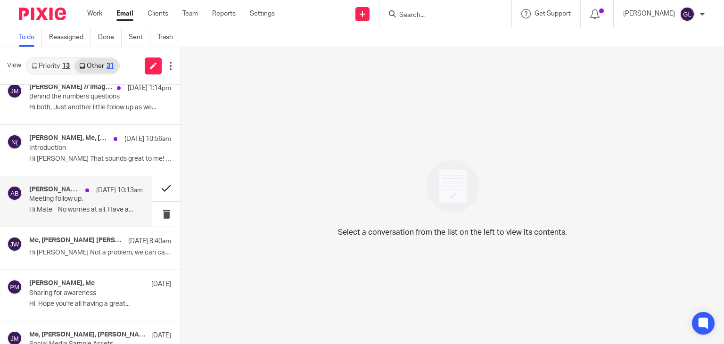
scroll to position [283, 0]
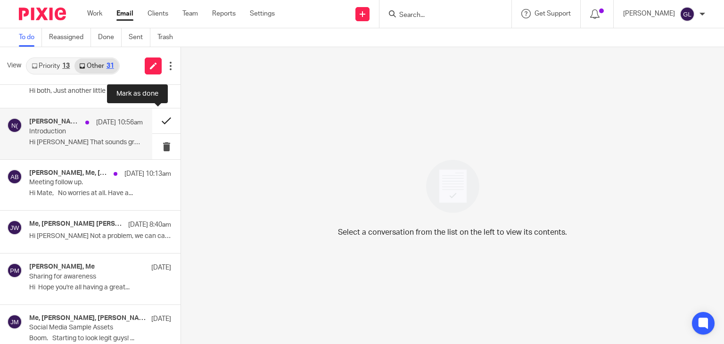
click at [153, 119] on button at bounding box center [166, 120] width 28 height 25
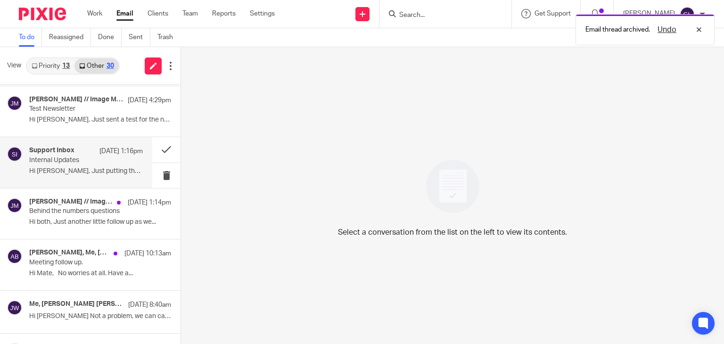
scroll to position [141, 0]
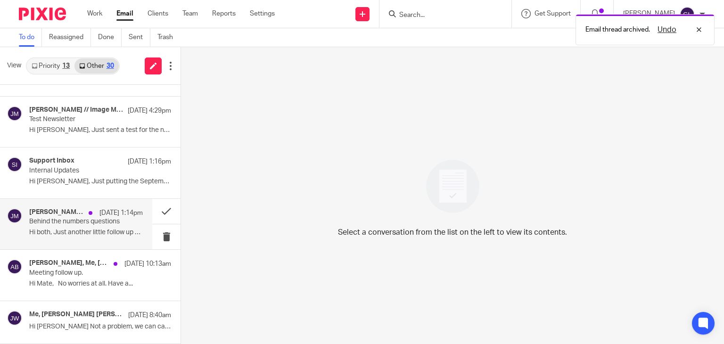
click at [66, 229] on p "Hi both, Just another little follow up as we..." at bounding box center [86, 233] width 114 height 8
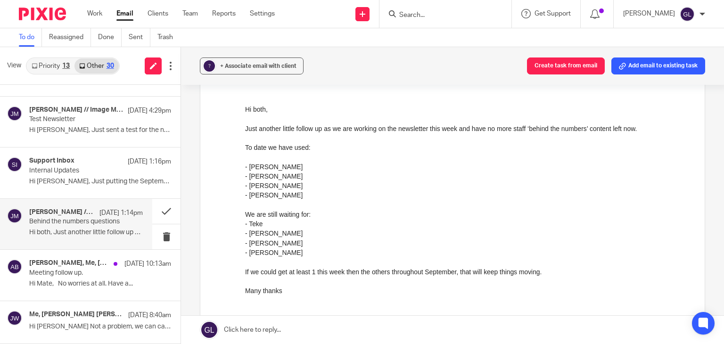
scroll to position [189, 0]
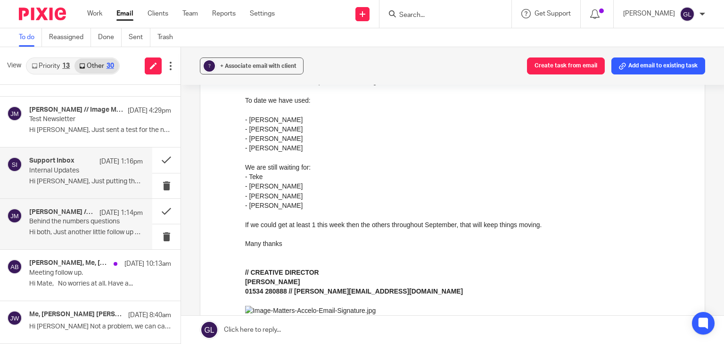
click at [98, 178] on p "Hi [PERSON_NAME], Just putting the September..." at bounding box center [86, 182] width 114 height 8
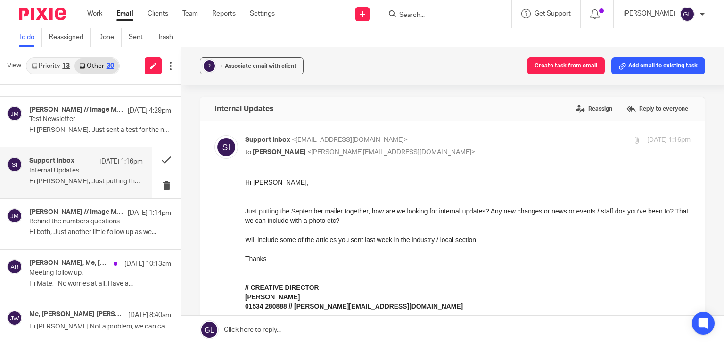
scroll to position [0, 0]
